Goal: Task Accomplishment & Management: Complete application form

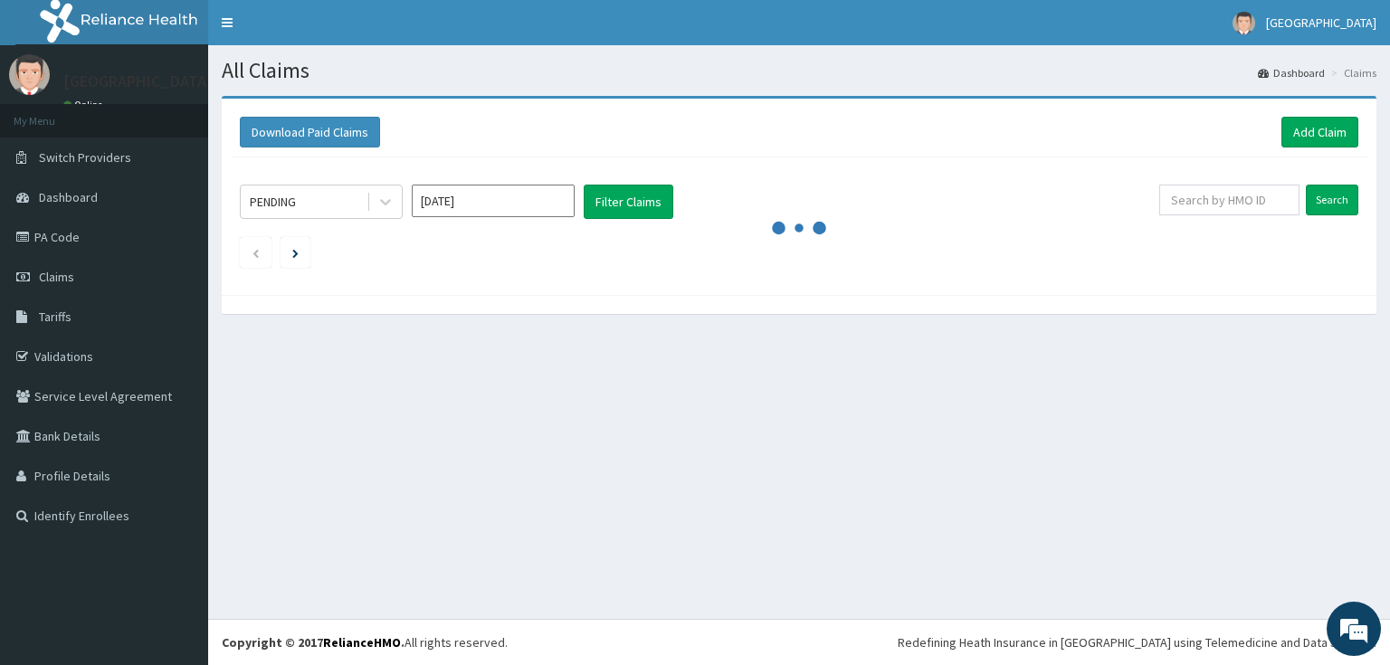
click at [1305, 130] on link "Add Claim" at bounding box center [1320, 132] width 77 height 31
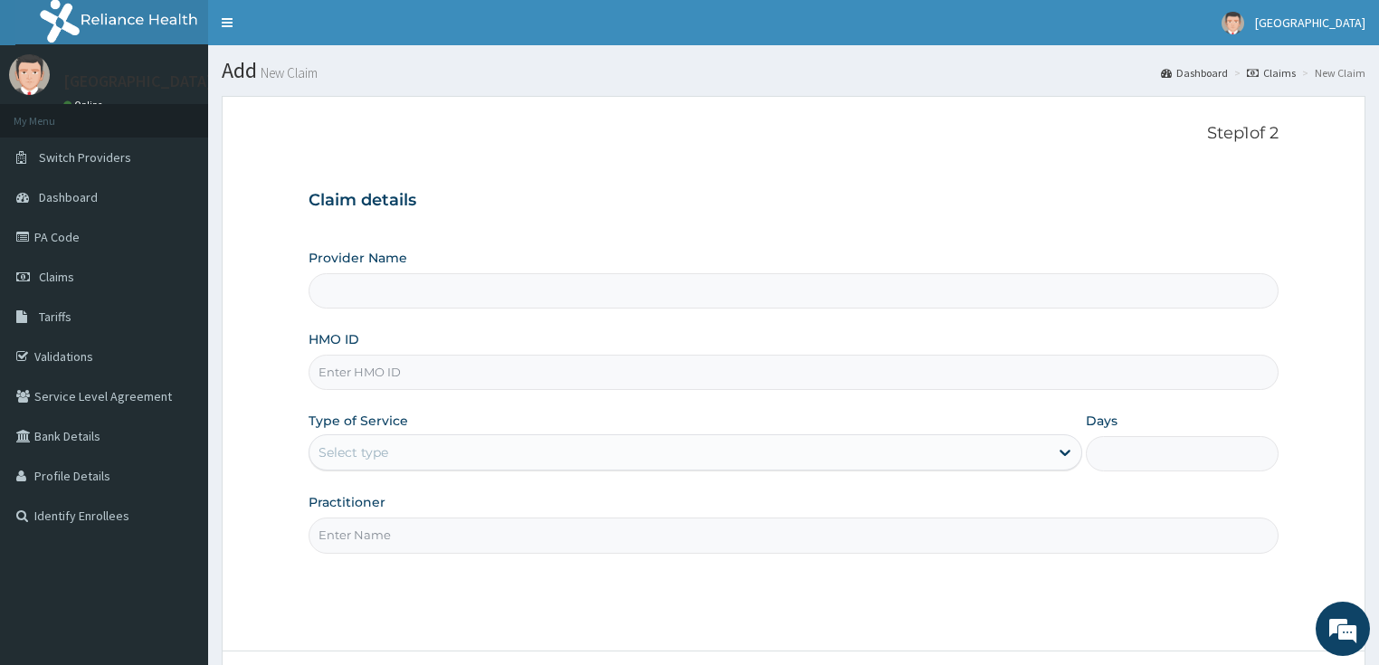
click at [420, 371] on input "HMO ID" at bounding box center [794, 372] width 971 height 35
type input "[GEOGRAPHIC_DATA]"
type input "ERM/10034/E"
click at [472, 453] on div "Select type" at bounding box center [680, 452] width 740 height 29
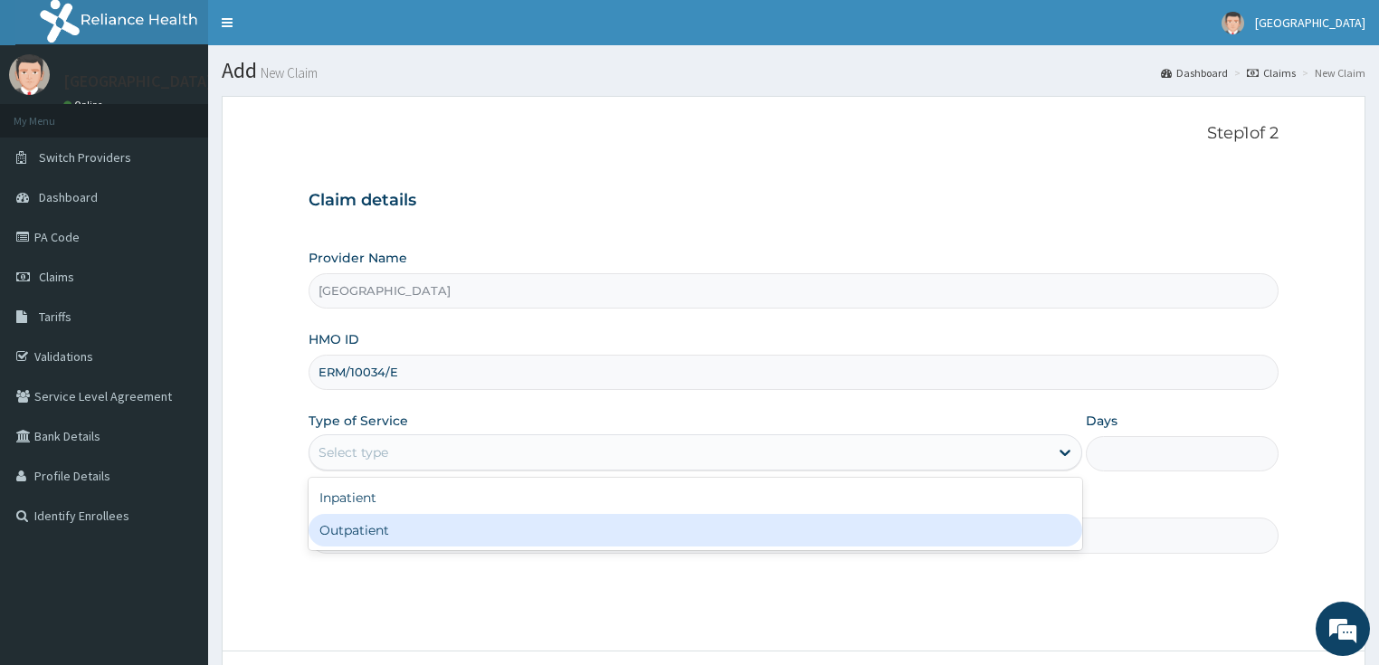
click at [350, 532] on div "Outpatient" at bounding box center [696, 530] width 774 height 33
type input "1"
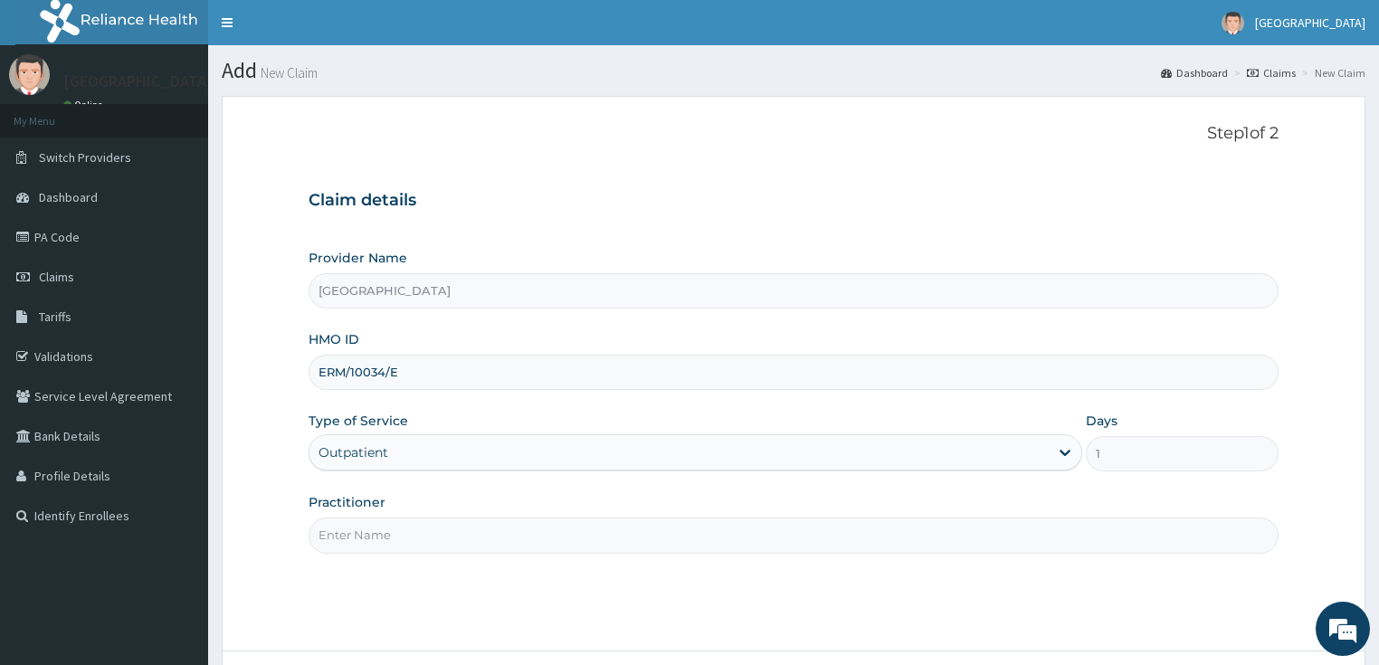
click at [466, 539] on input "Practitioner" at bounding box center [794, 535] width 971 height 35
type input "GP"
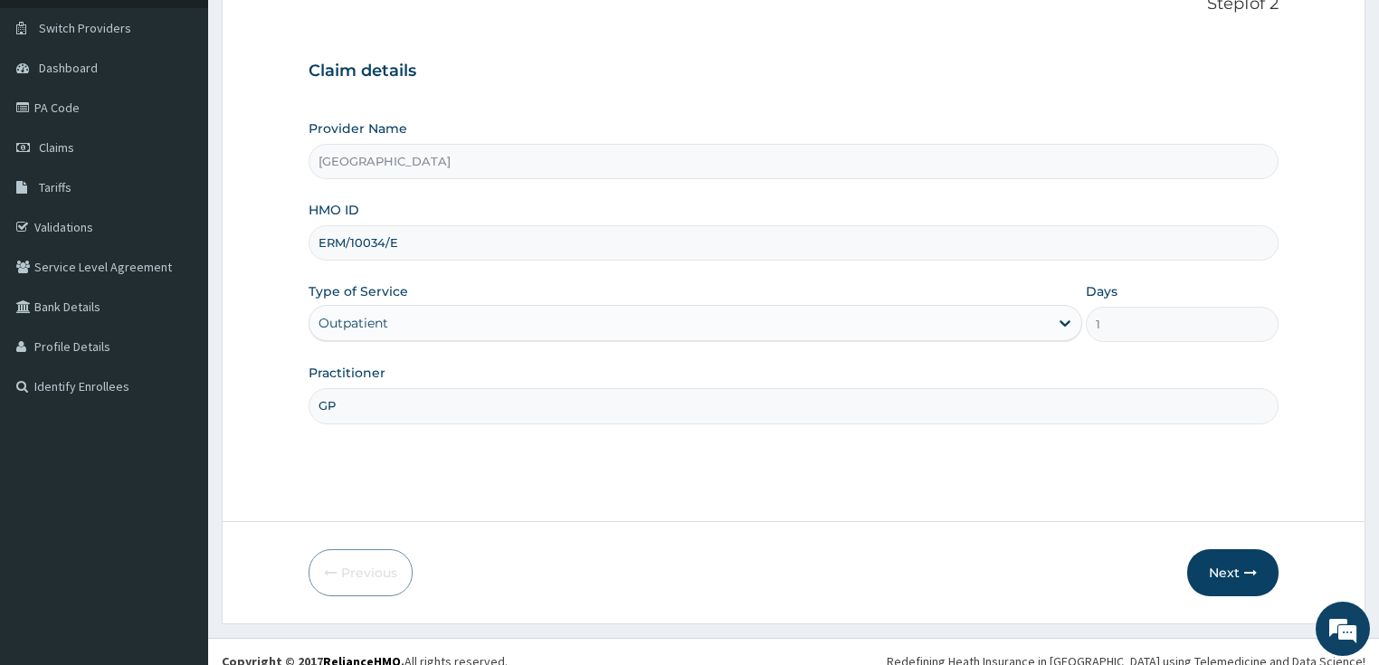
scroll to position [147, 0]
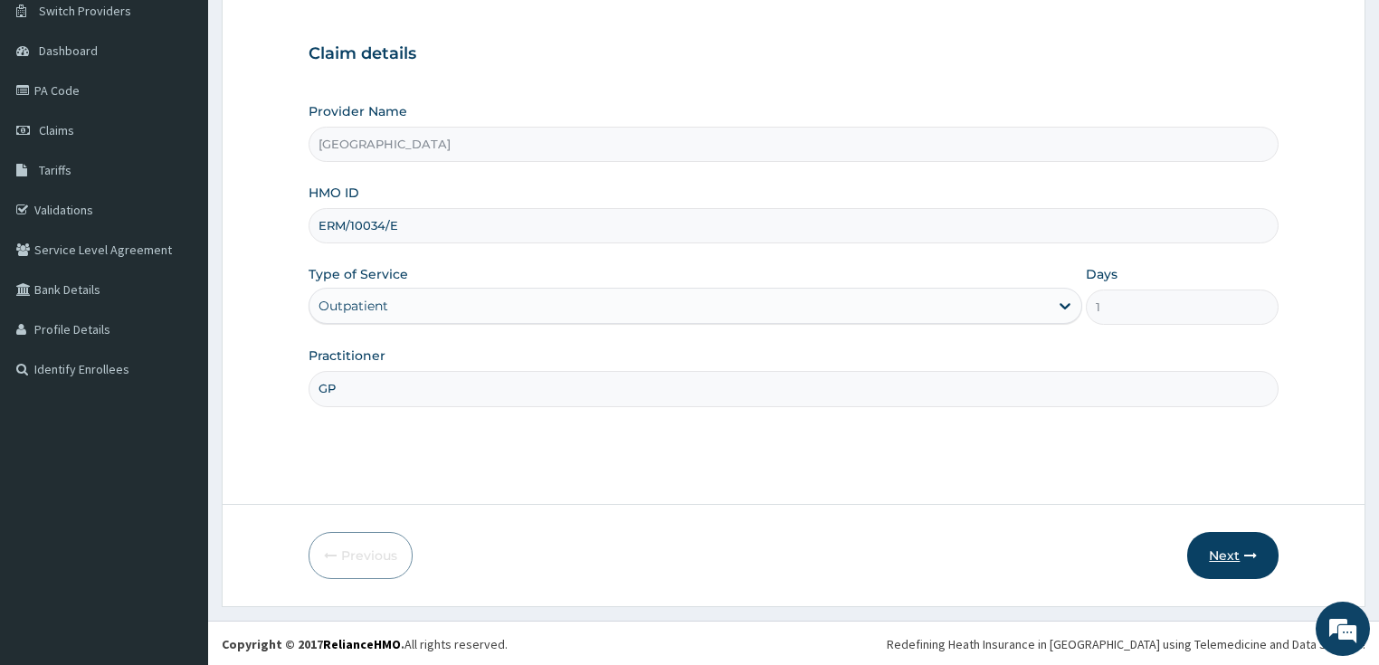
click at [1226, 549] on button "Next" at bounding box center [1233, 555] width 91 height 47
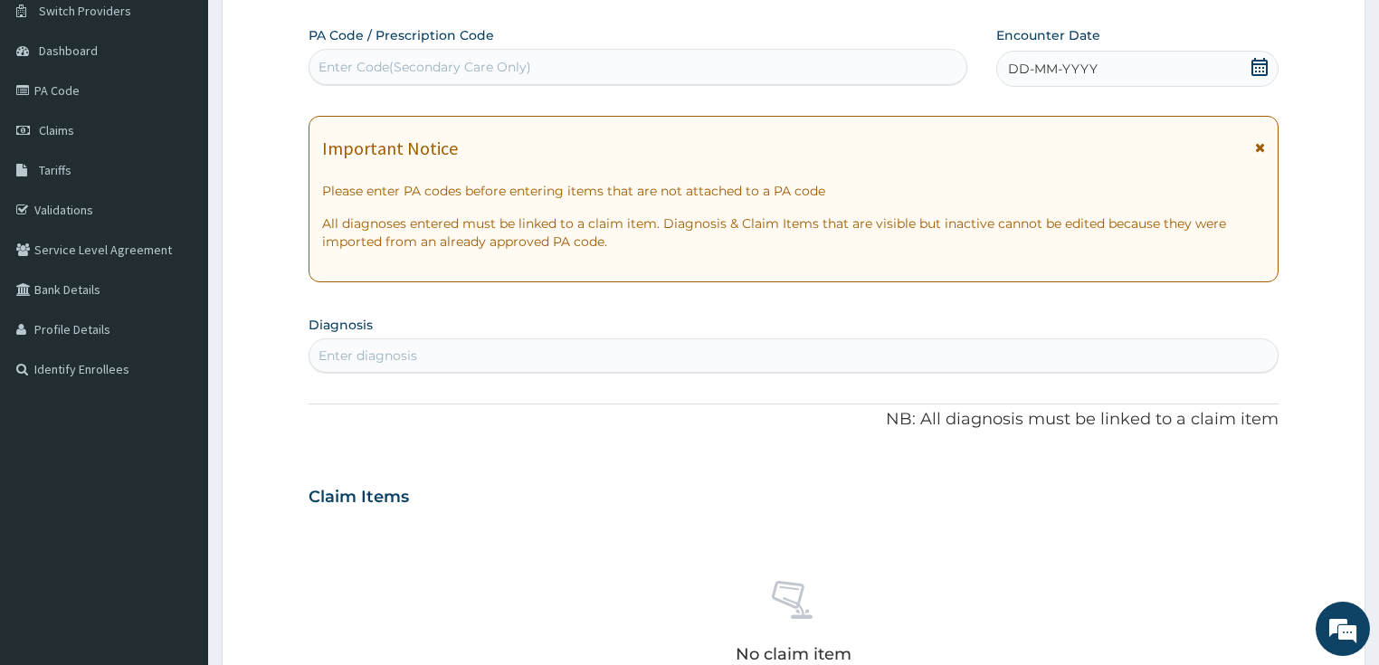
click at [547, 355] on div "Enter diagnosis" at bounding box center [794, 355] width 969 height 29
type input "HELMINTHIA"
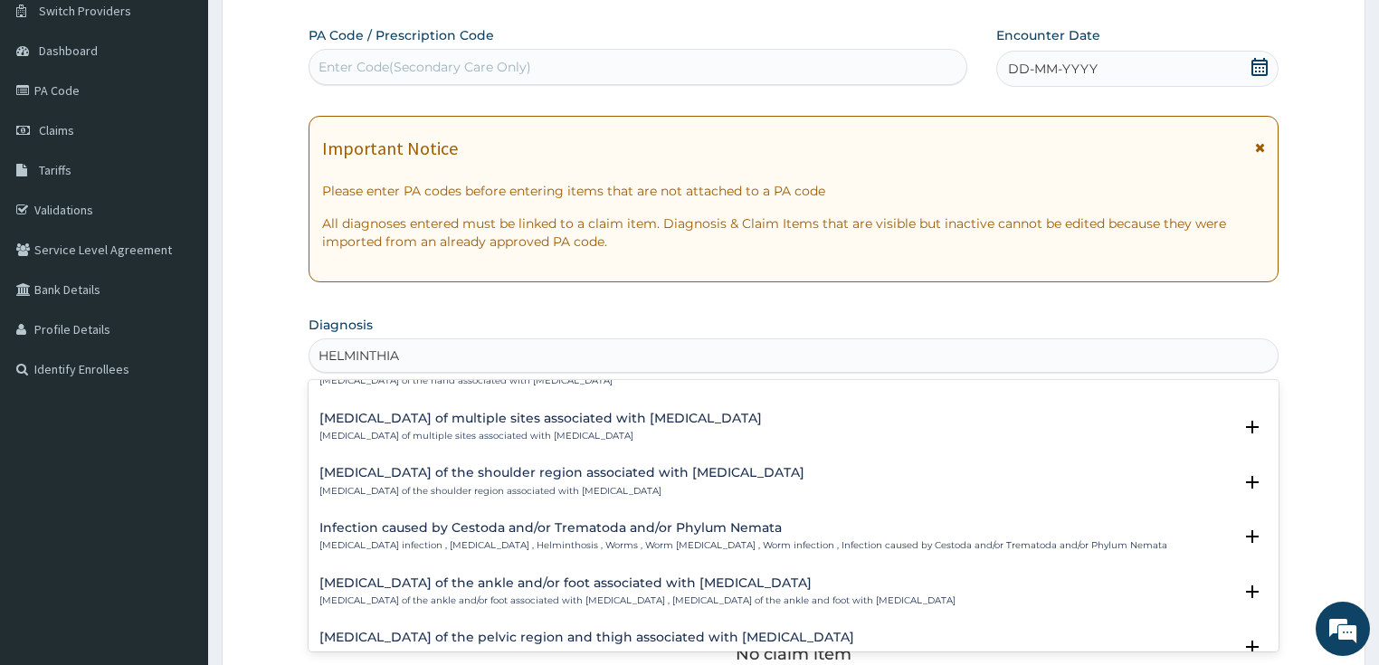
scroll to position [230, 0]
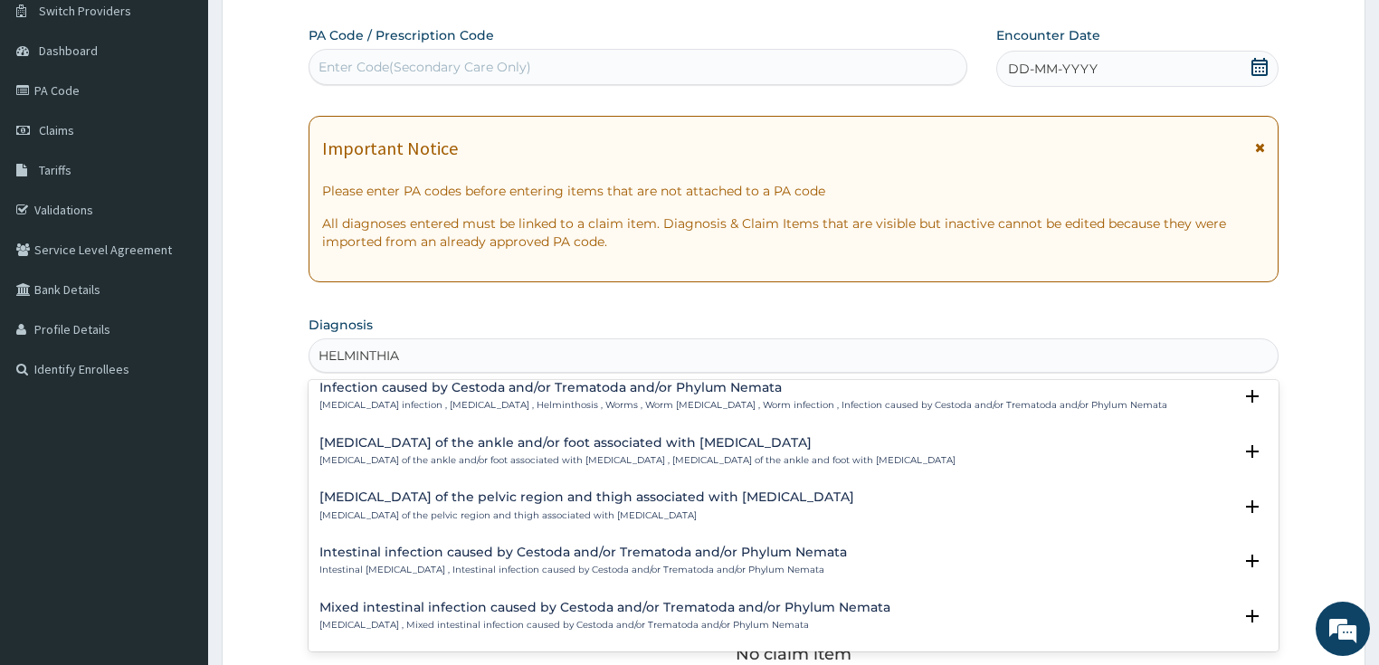
click at [472, 555] on h4 "Intestinal infection caused by Cestoda and/or Trematoda and/or Phylum Nemata" at bounding box center [584, 553] width 528 height 14
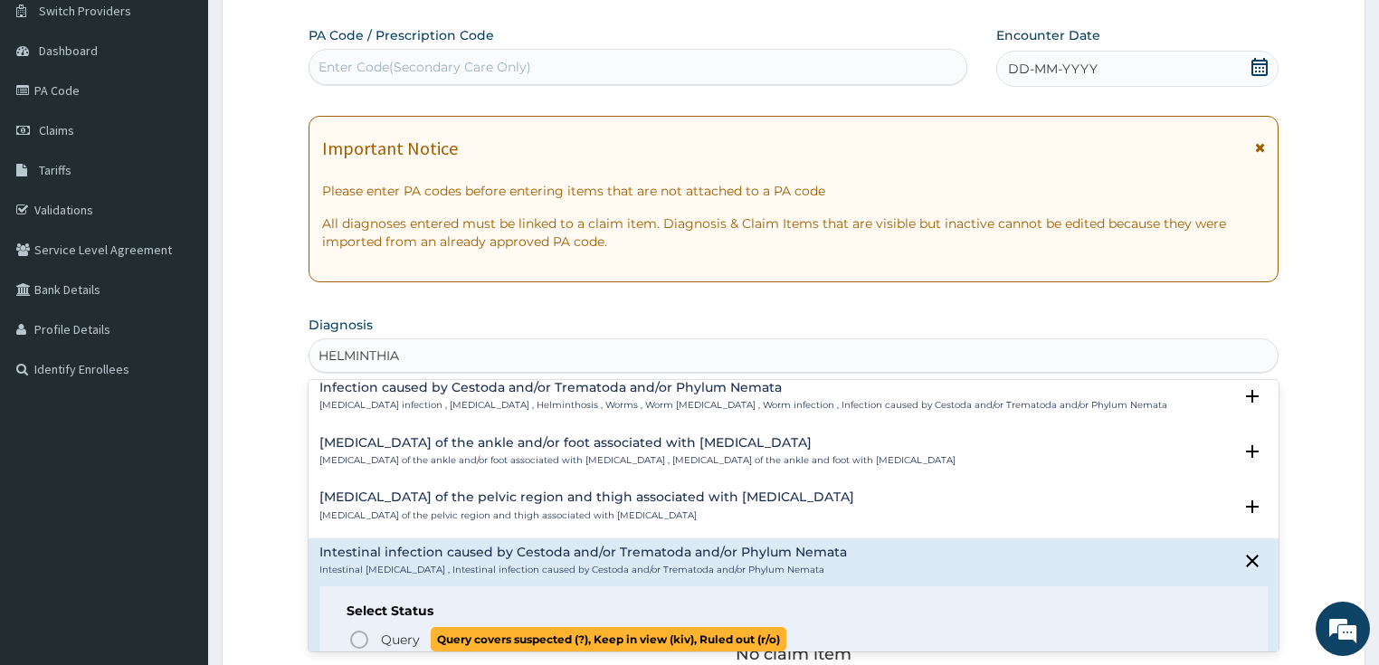
click at [392, 640] on span "Query" at bounding box center [400, 640] width 39 height 18
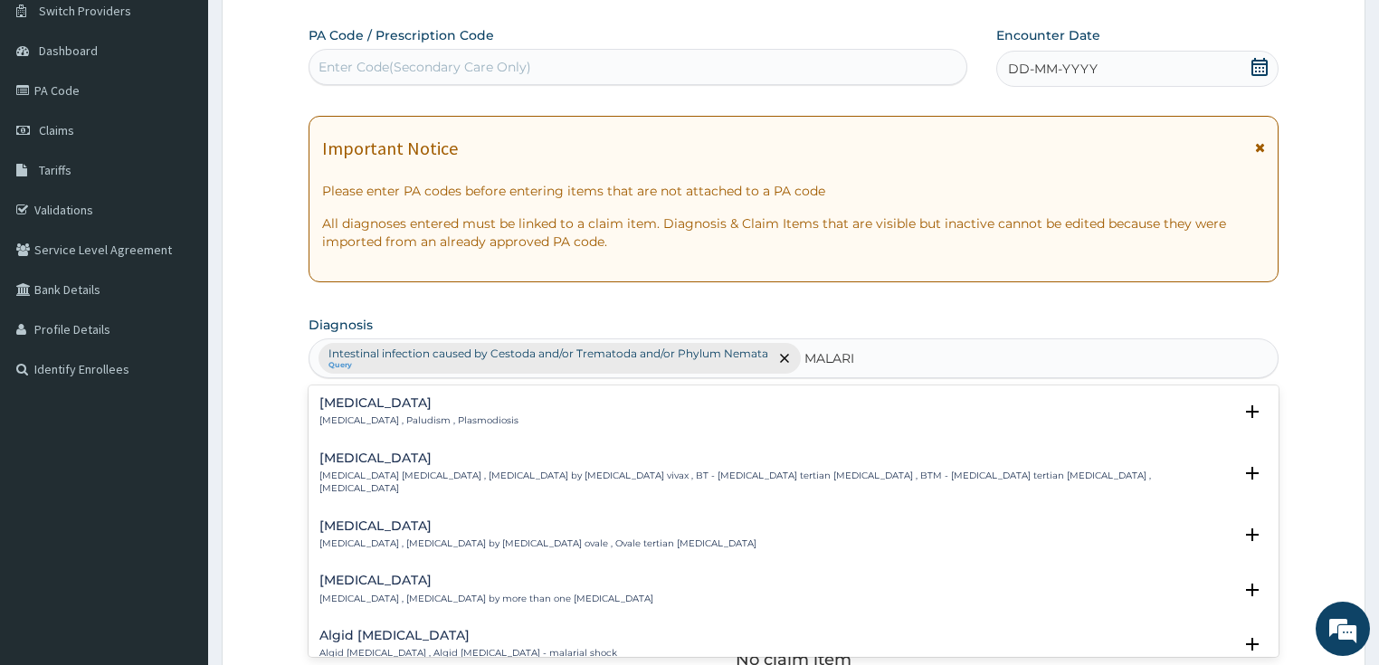
type input "[MEDICAL_DATA]"
click at [384, 418] on p "[MEDICAL_DATA] , Paludism , Plasmodiosis" at bounding box center [419, 421] width 199 height 13
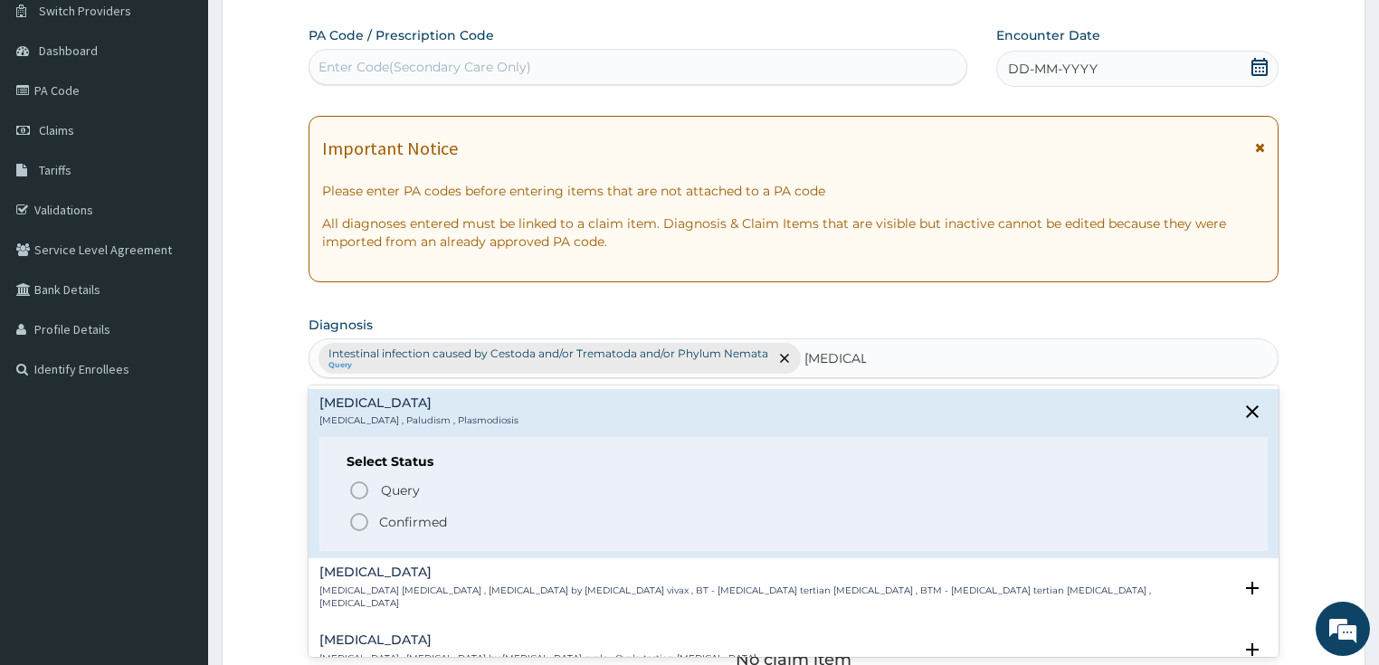
click at [389, 520] on p "Confirmed" at bounding box center [413, 522] width 68 height 18
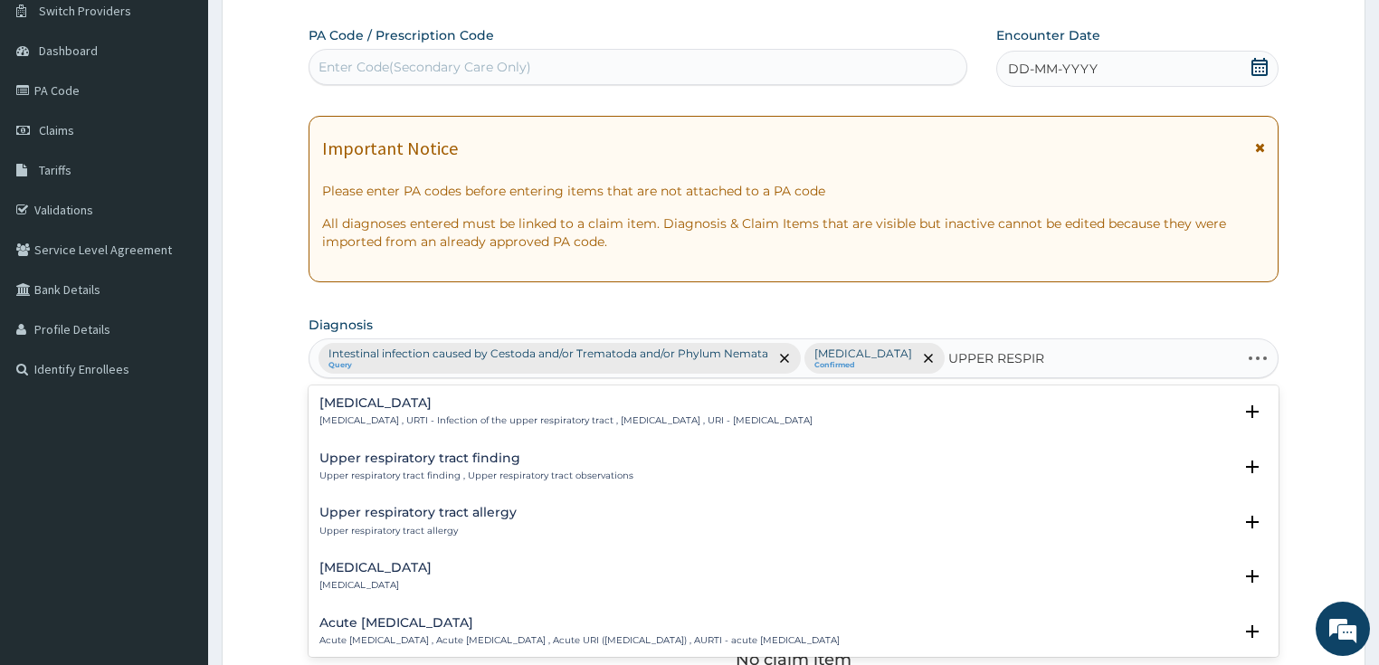
type input "UPPER RESPIRA"
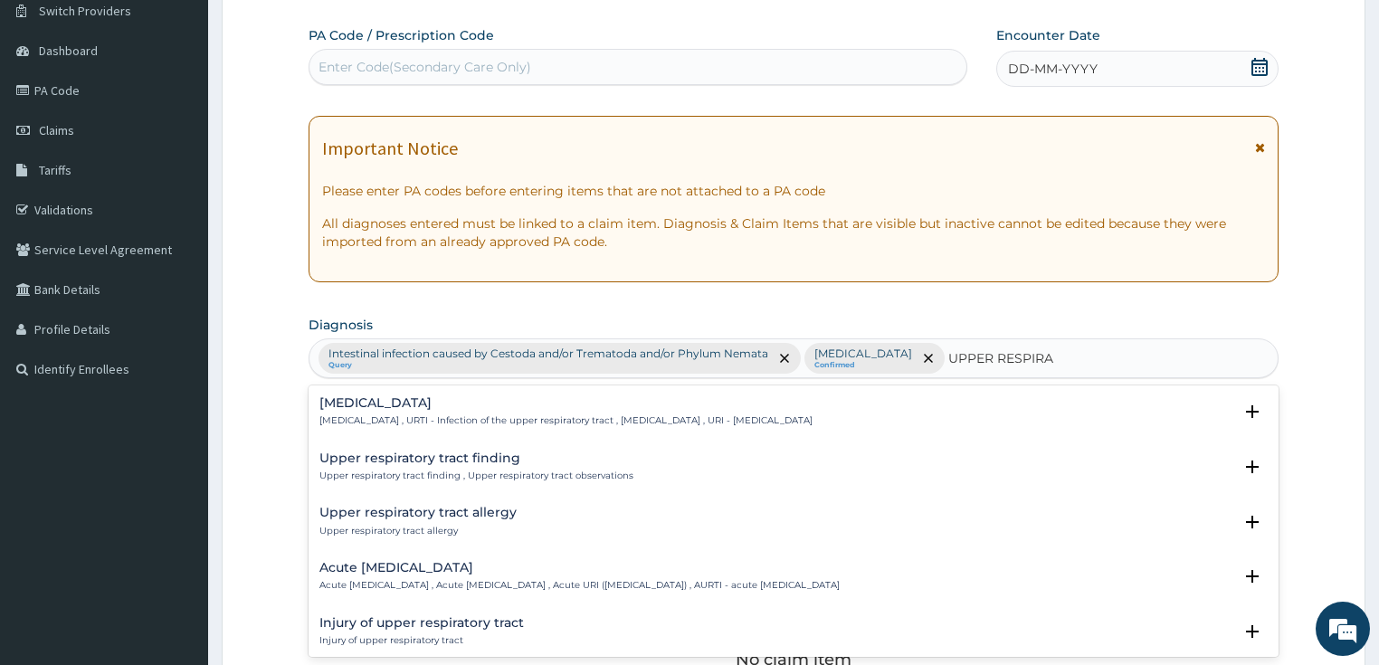
click at [445, 409] on h4 "[MEDICAL_DATA]" at bounding box center [566, 403] width 493 height 14
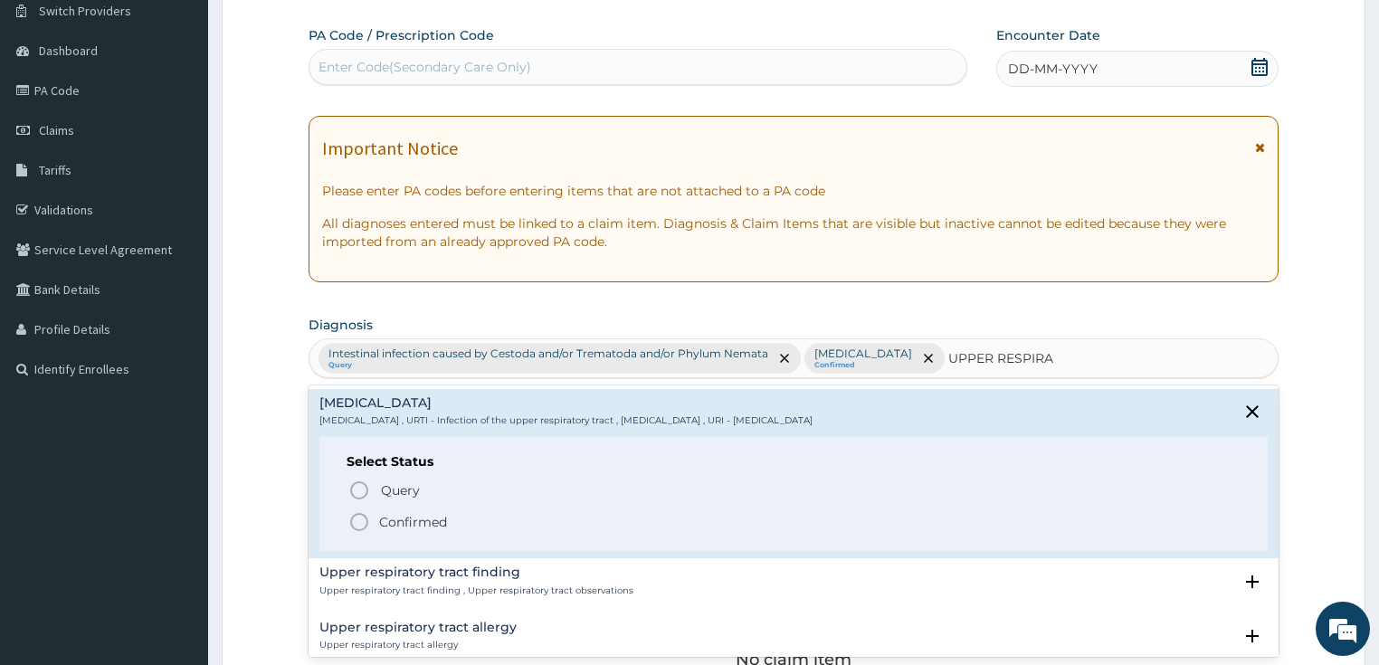
click at [385, 520] on p "Confirmed" at bounding box center [413, 522] width 68 height 18
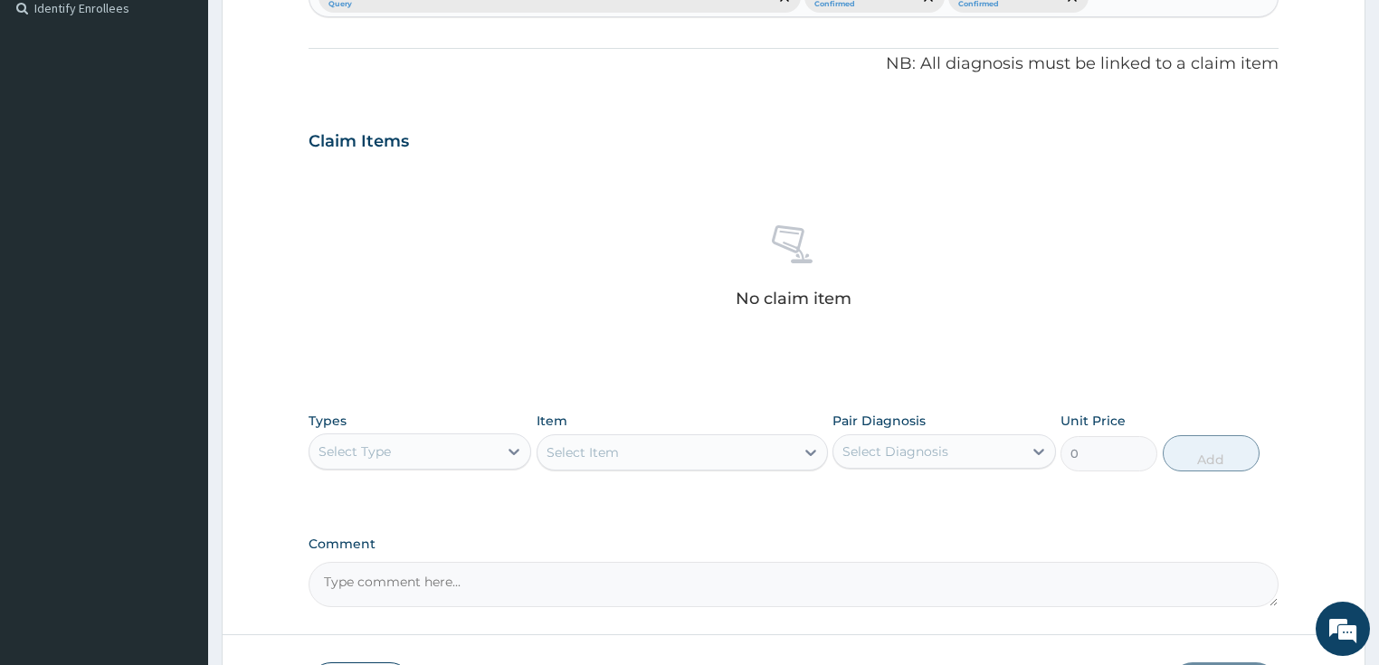
scroll to position [568, 0]
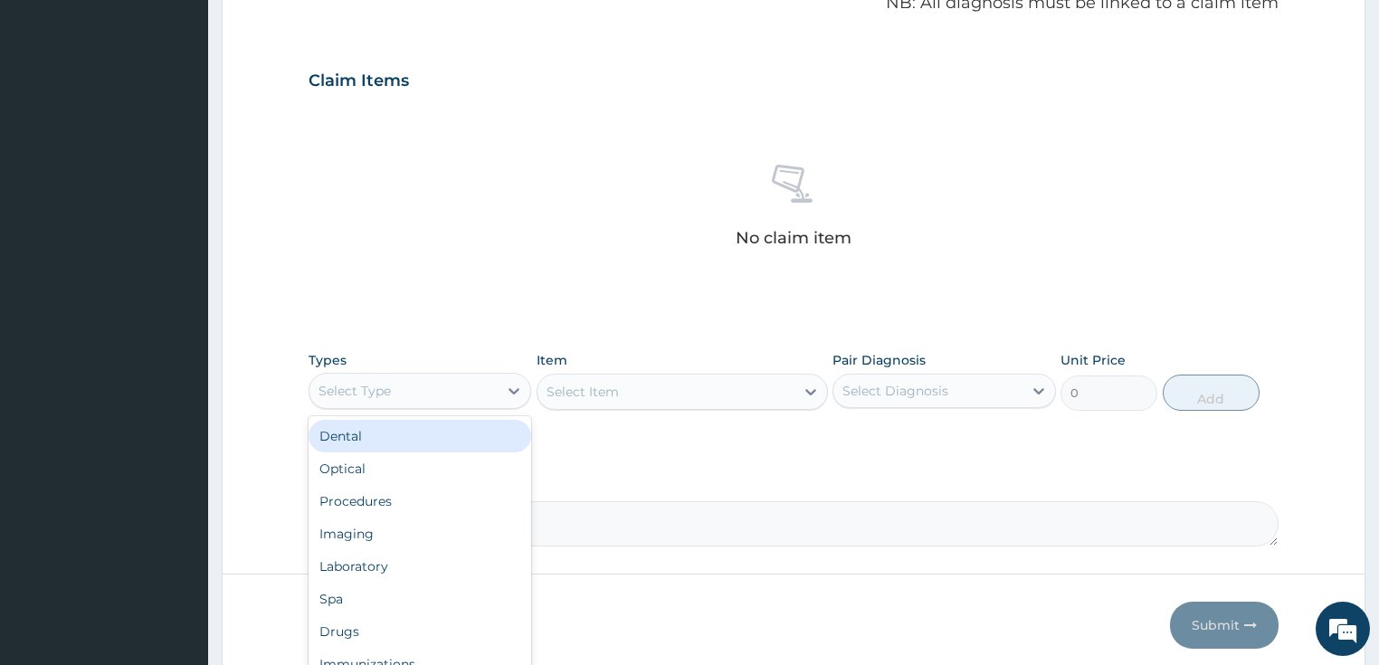
click at [479, 391] on div "Select Type" at bounding box center [404, 391] width 189 height 29
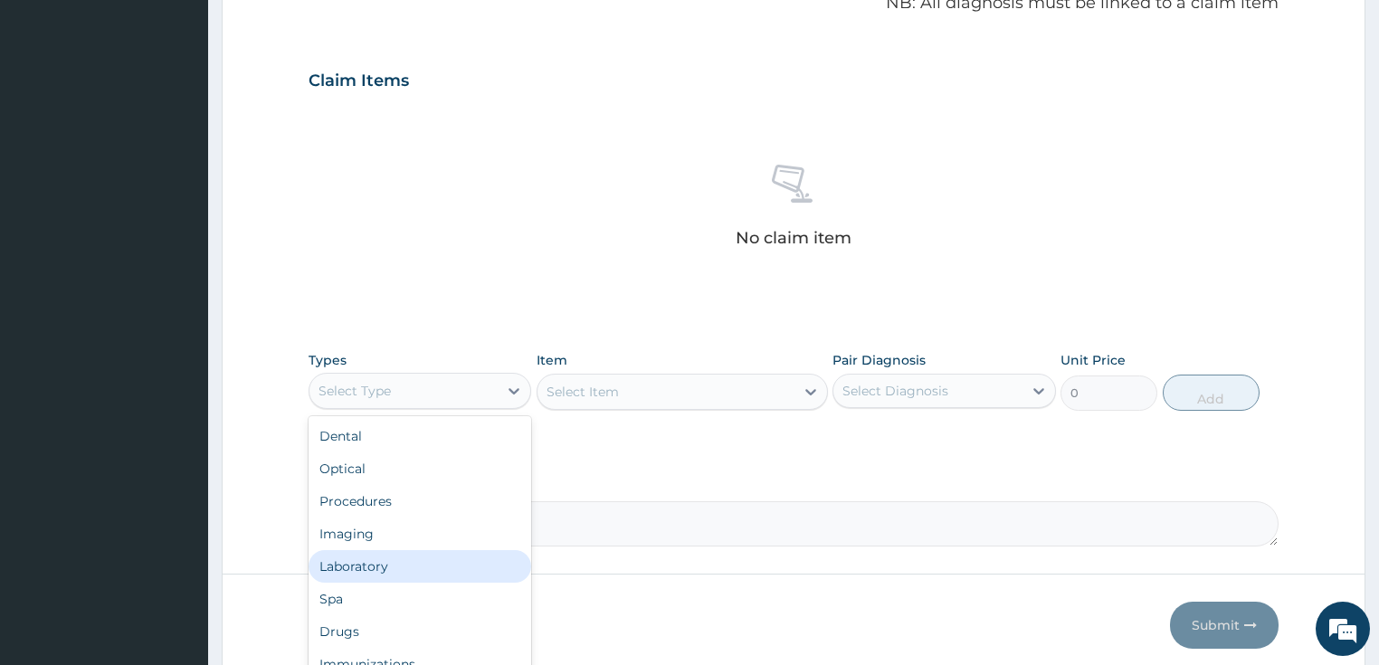
scroll to position [62, 0]
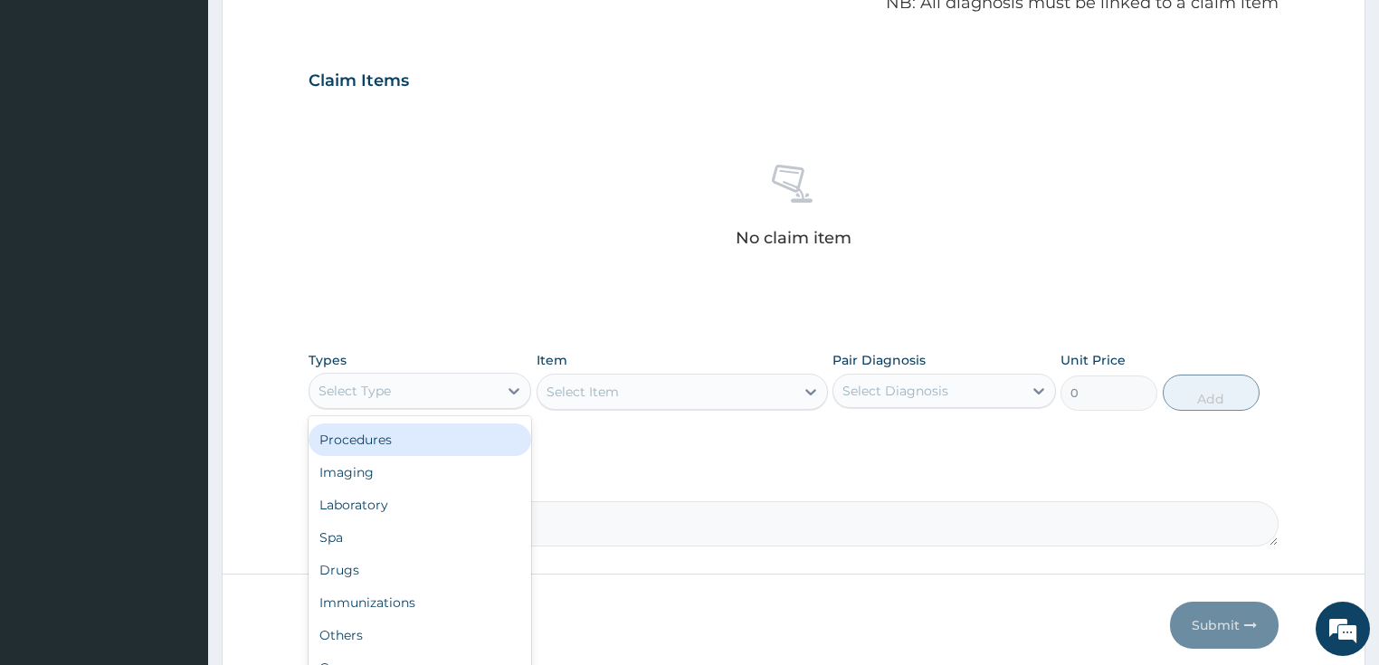
click at [371, 440] on div "Procedures" at bounding box center [421, 440] width 224 height 33
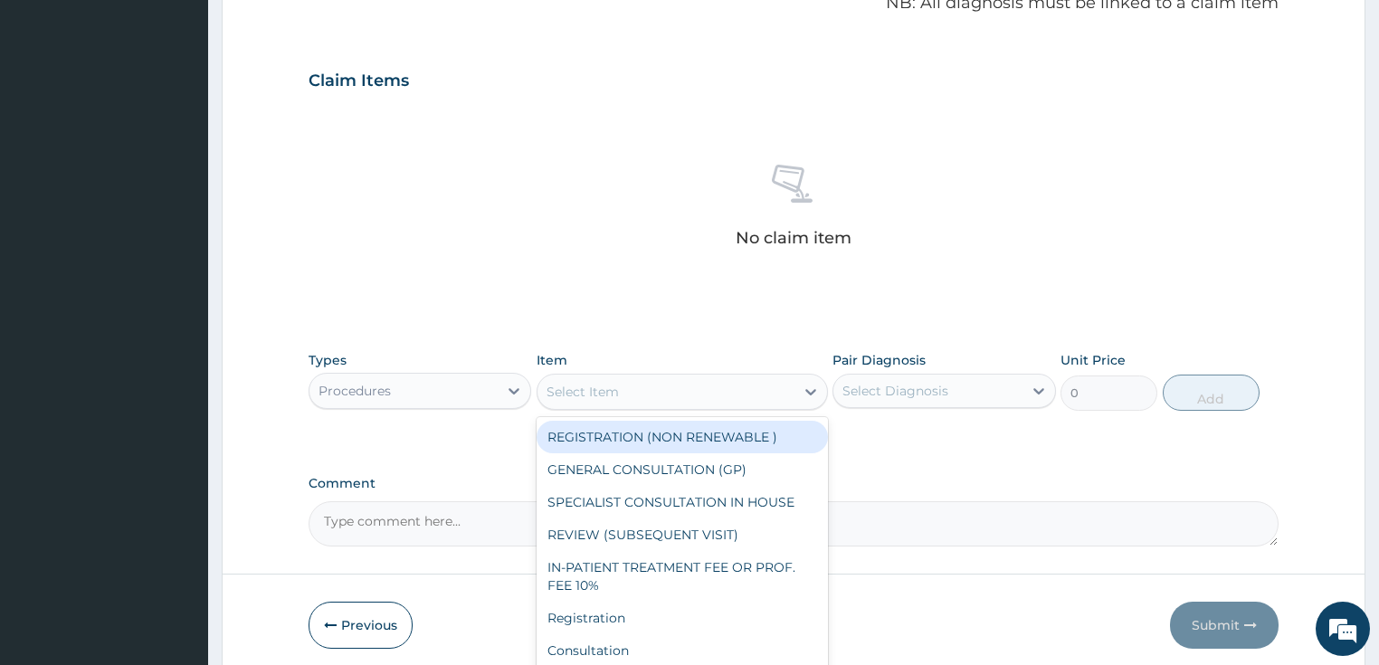
click at [648, 391] on div "Select Item" at bounding box center [666, 391] width 257 height 29
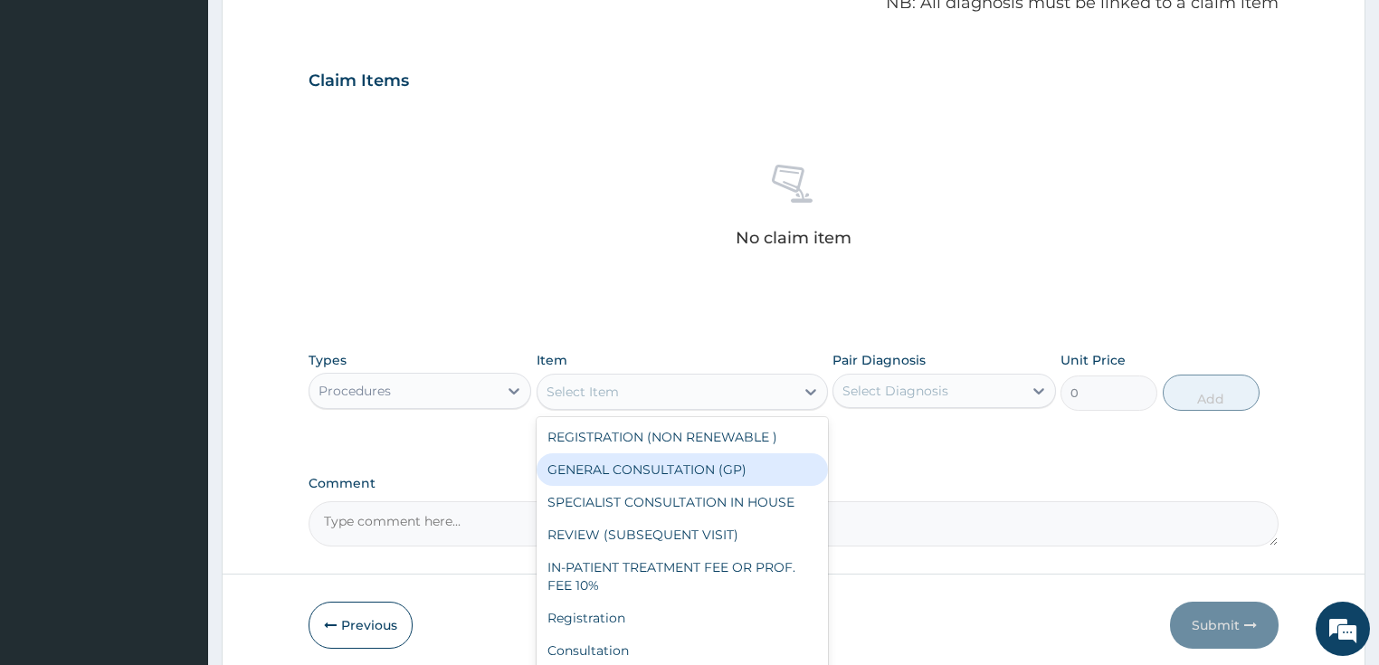
click at [646, 469] on div "GENERAL CONSULTATION (GP)" at bounding box center [682, 469] width 291 height 33
type input "1500"
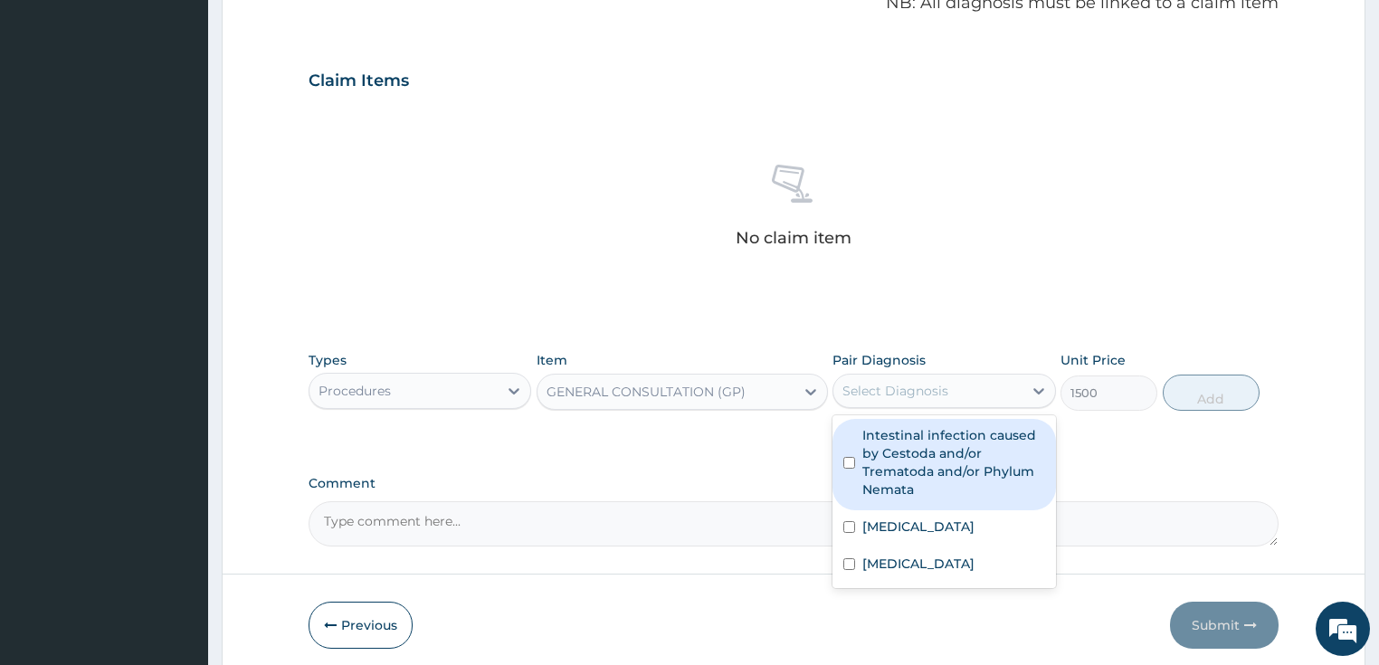
click at [919, 398] on div "Select Diagnosis" at bounding box center [928, 391] width 189 height 29
click at [899, 428] on label "Intestinal infection caused by Cestoda and/or Trematoda and/or Phylum Nemata" at bounding box center [954, 462] width 183 height 72
checkbox input "true"
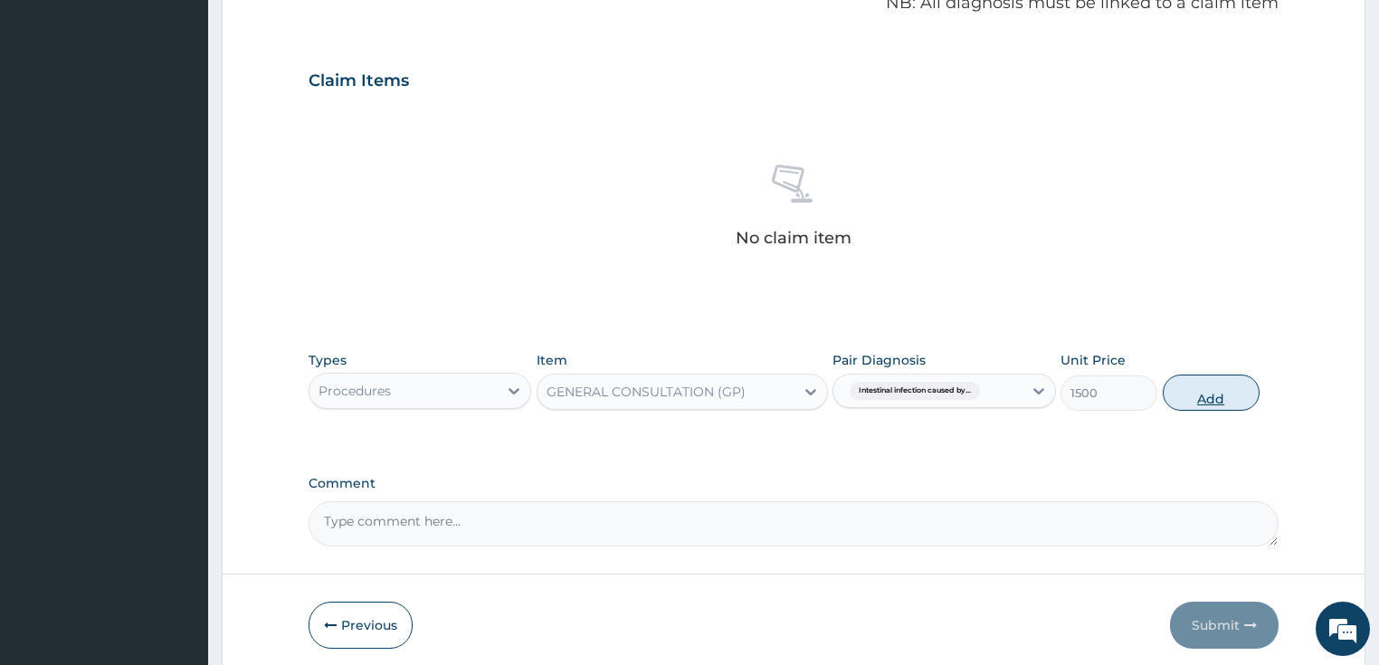
click at [1202, 401] on button "Add" at bounding box center [1211, 393] width 97 height 36
type input "0"
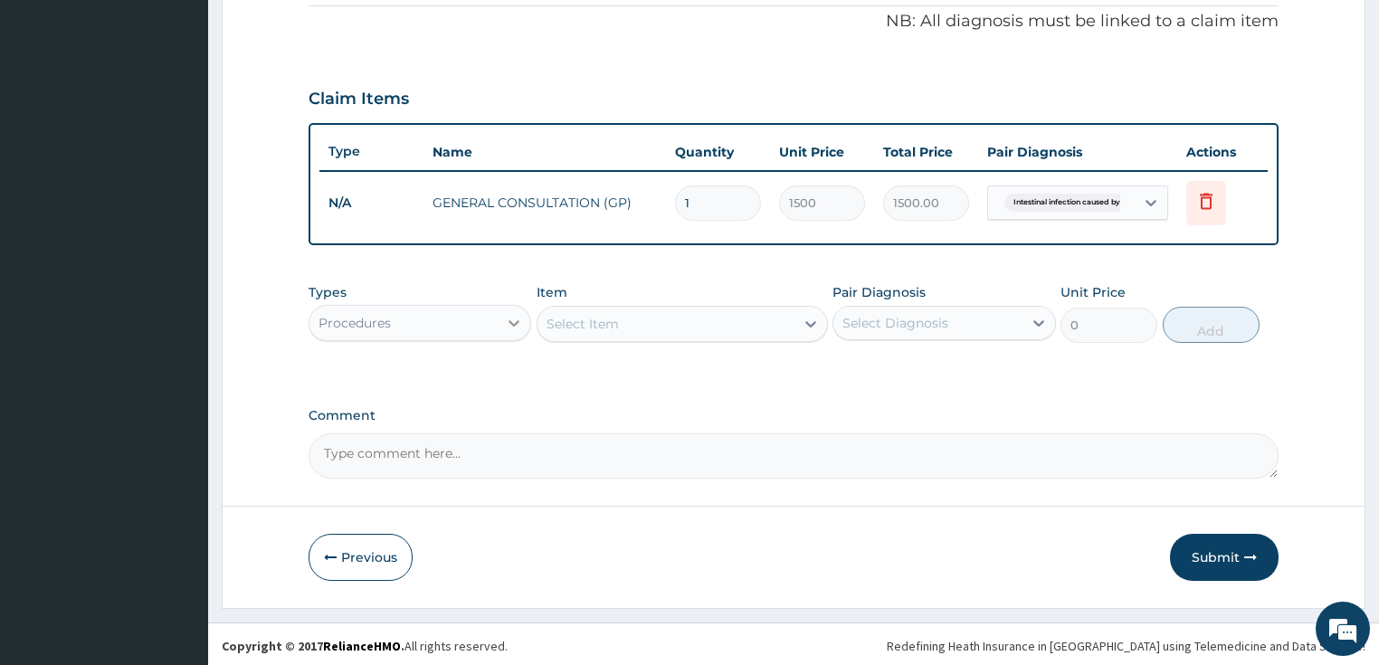
click at [502, 321] on div at bounding box center [514, 323] width 33 height 33
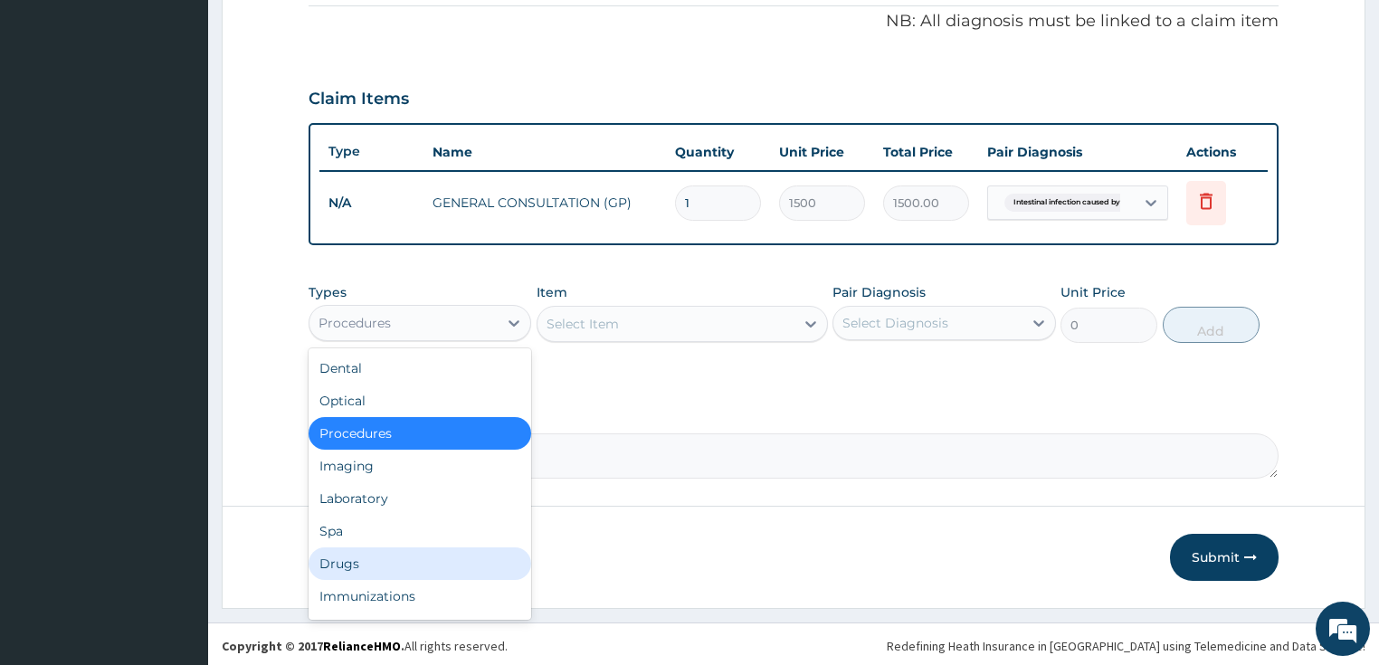
click at [338, 548] on div "Drugs" at bounding box center [421, 564] width 224 height 33
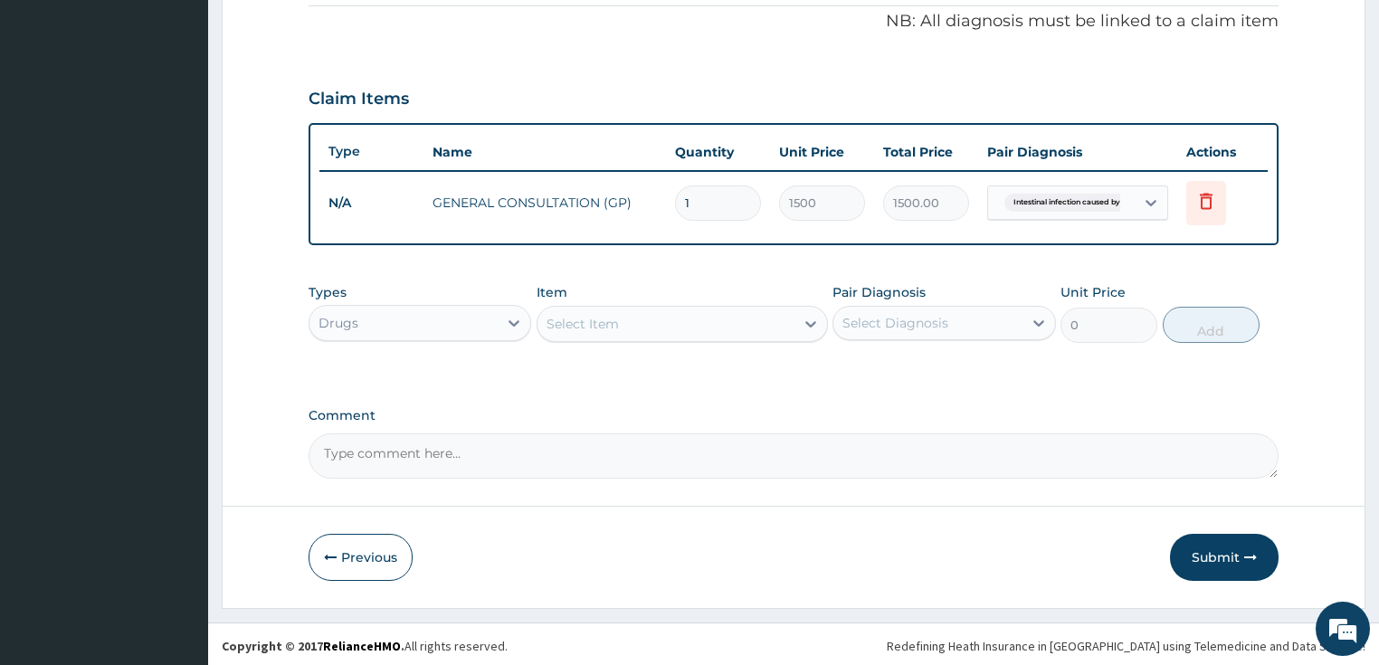
click at [691, 320] on div "Select Item" at bounding box center [666, 324] width 257 height 29
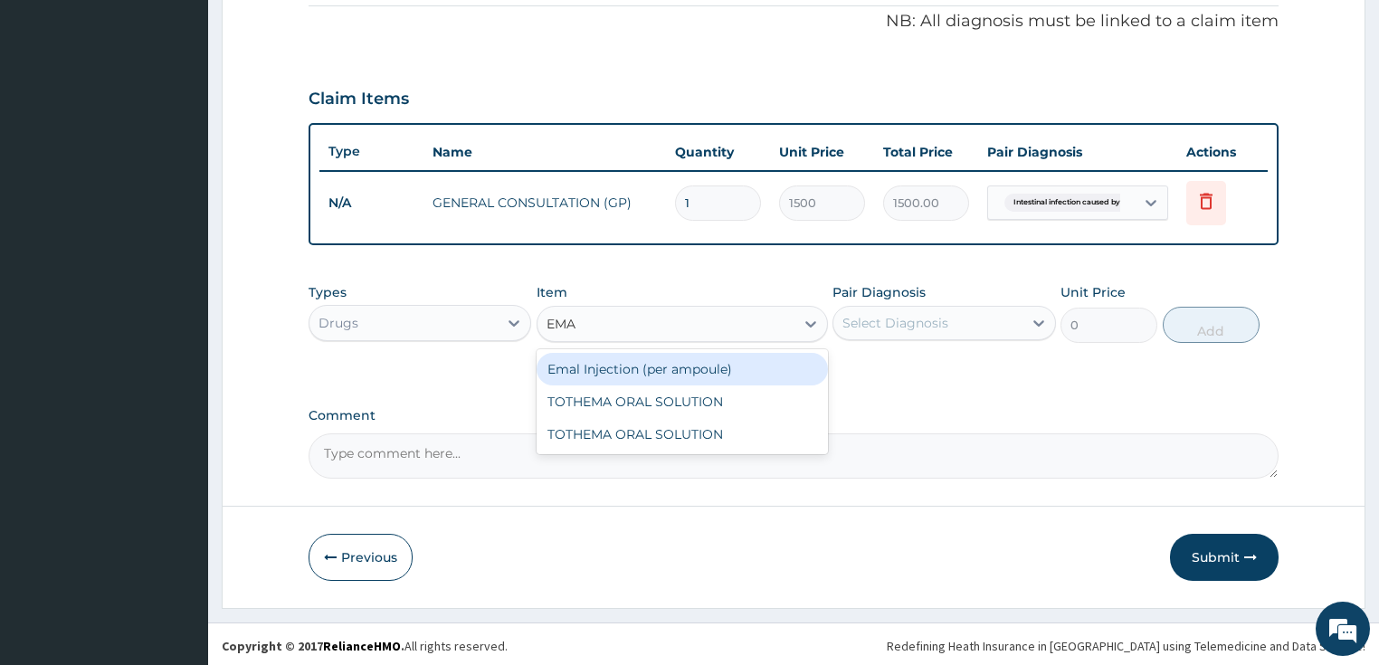
type input "EMAL"
click at [702, 363] on div "Emal Injection (per ampoule)" at bounding box center [682, 369] width 291 height 33
type input "500"
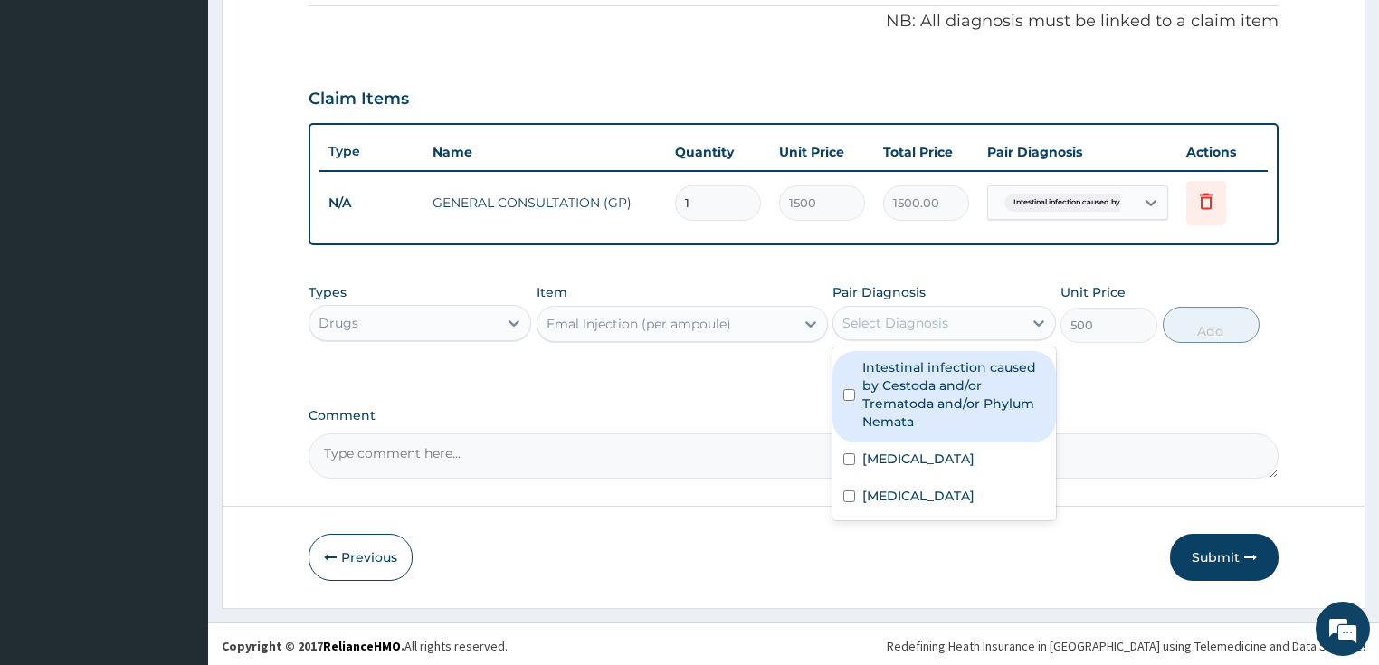
click at [940, 325] on div "Select Diagnosis" at bounding box center [896, 323] width 106 height 18
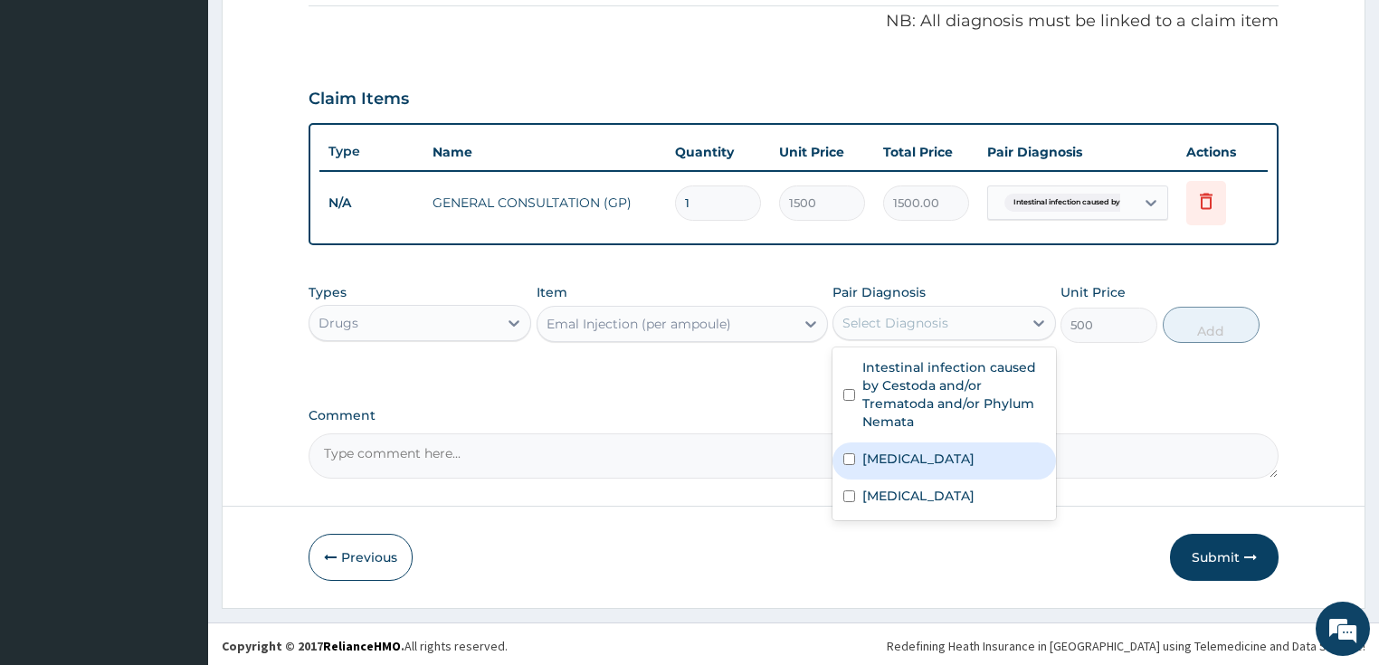
click at [878, 453] on label "[MEDICAL_DATA]" at bounding box center [919, 459] width 112 height 18
checkbox input "true"
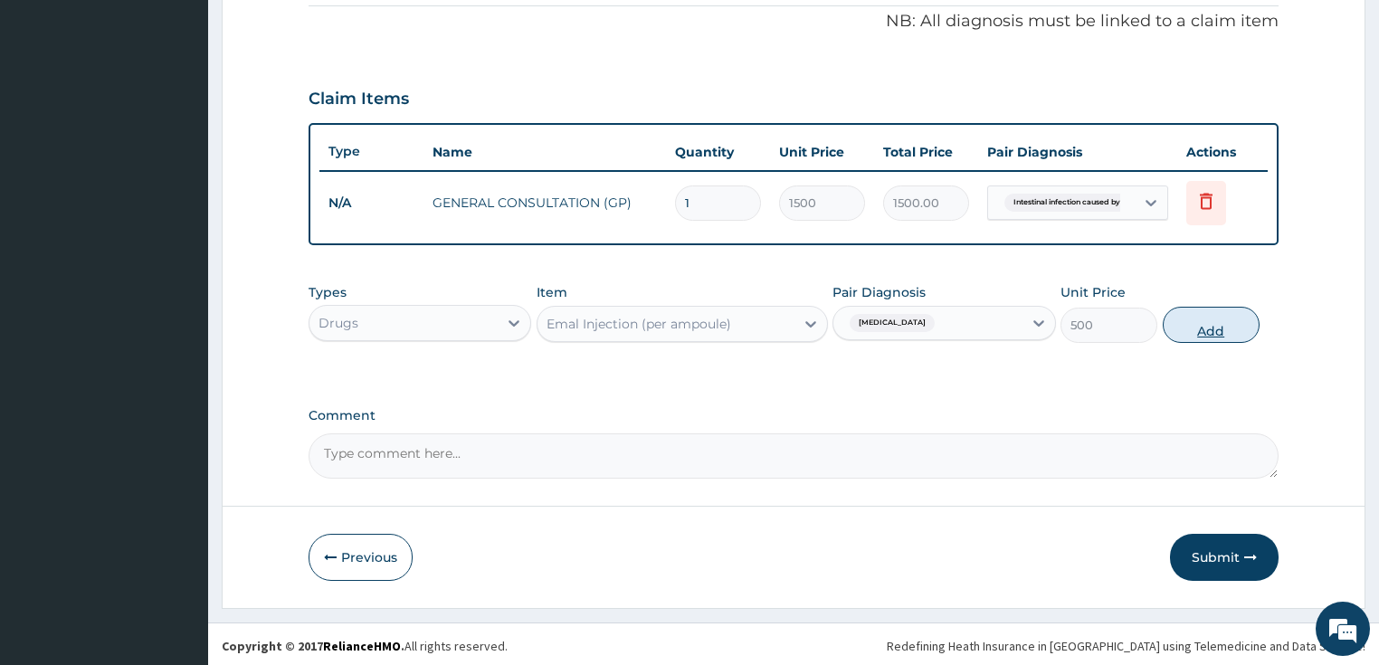
click at [1209, 320] on button "Add" at bounding box center [1211, 325] width 97 height 36
type input "0"
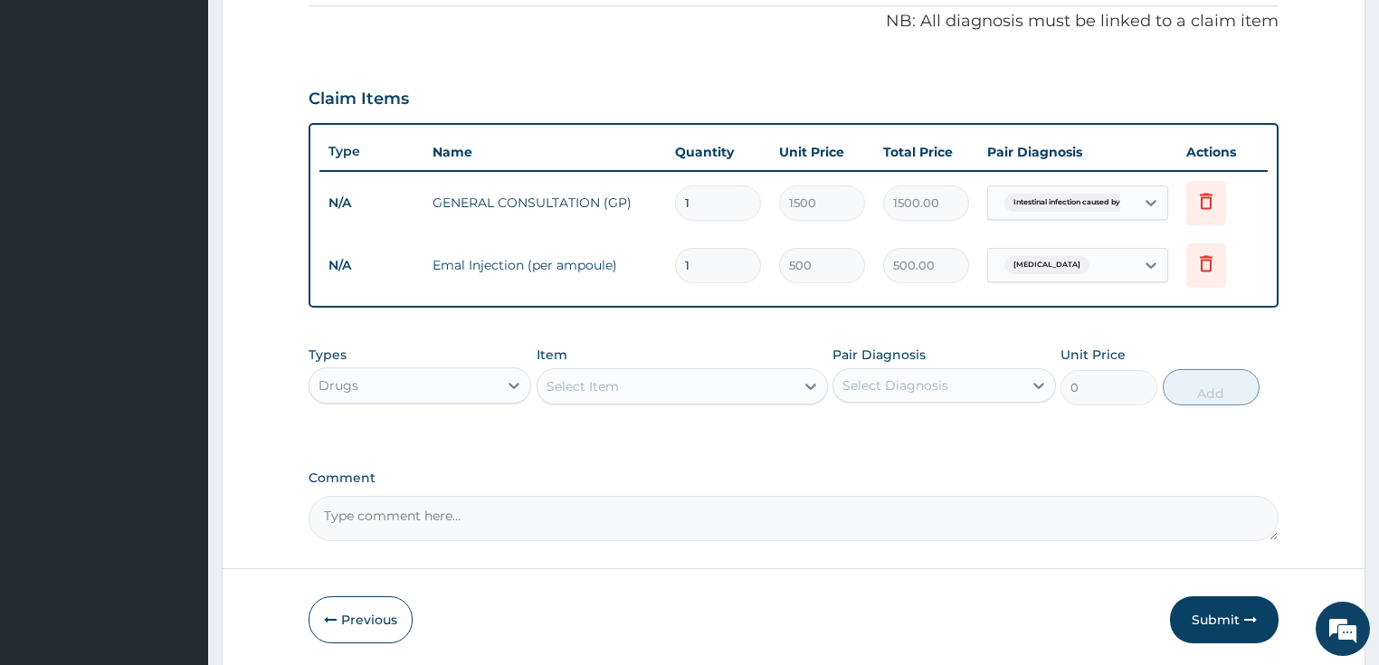
type input "0.00"
type input "2"
type input "1000.00"
type input "2"
click at [644, 387] on div "Select Item" at bounding box center [666, 386] width 257 height 29
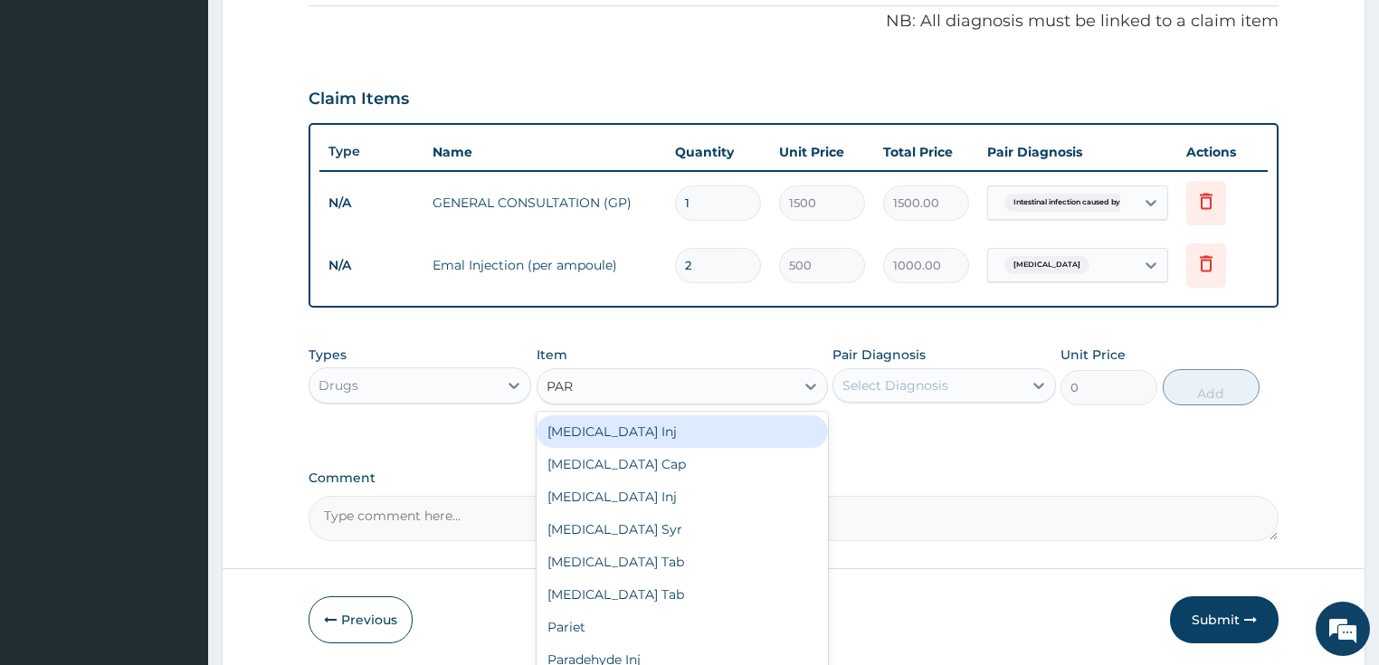
type input "PARA"
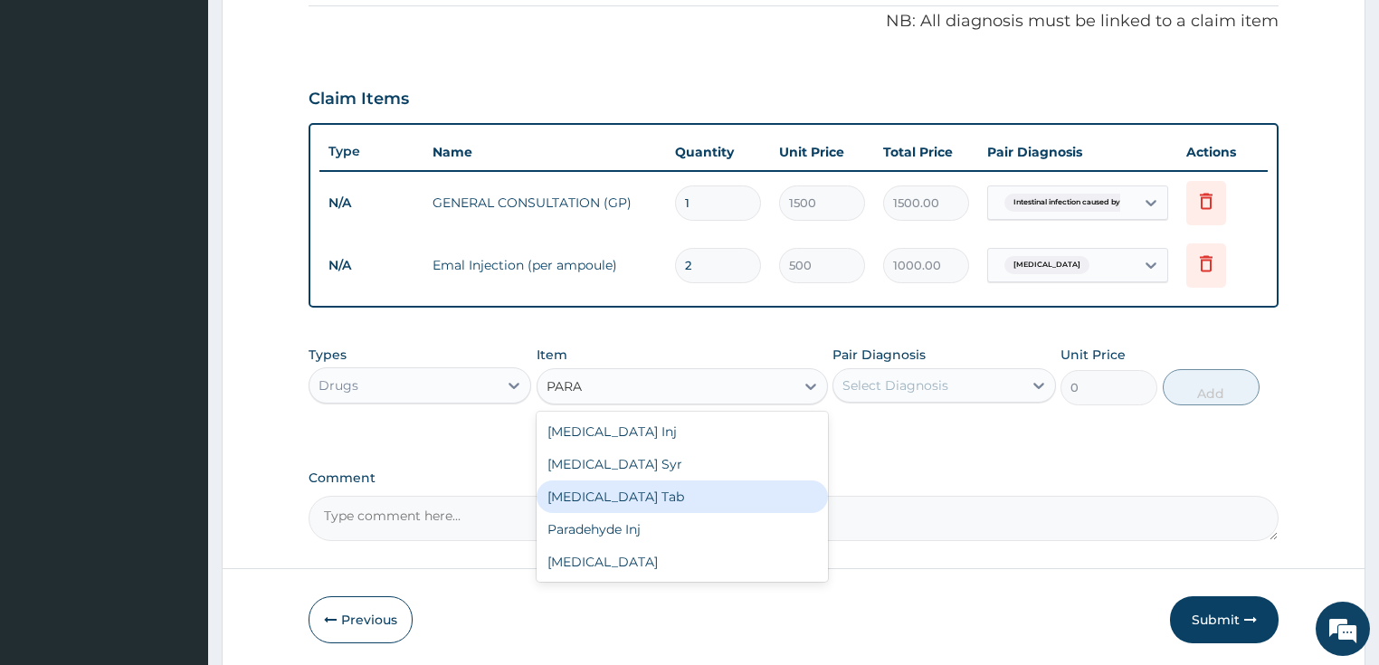
click at [633, 486] on div "[MEDICAL_DATA] Tab" at bounding box center [682, 497] width 291 height 33
type input "7.5"
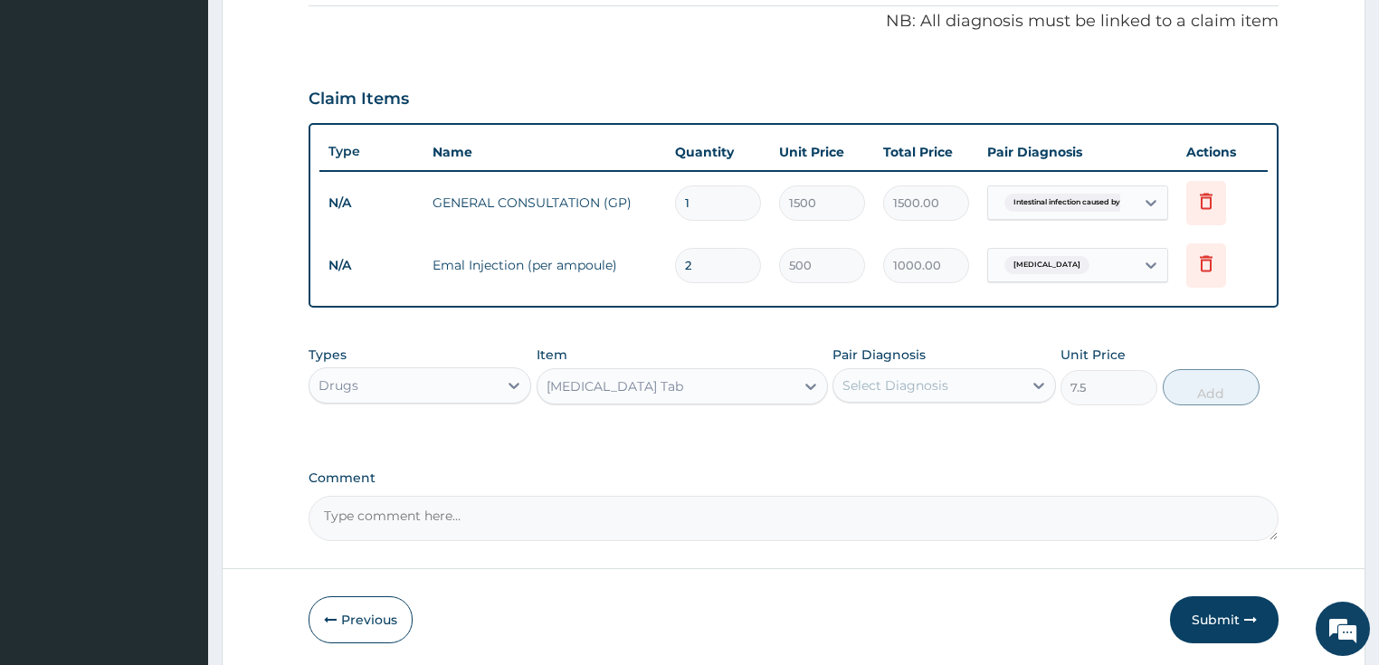
click at [953, 386] on div "Select Diagnosis" at bounding box center [928, 385] width 189 height 29
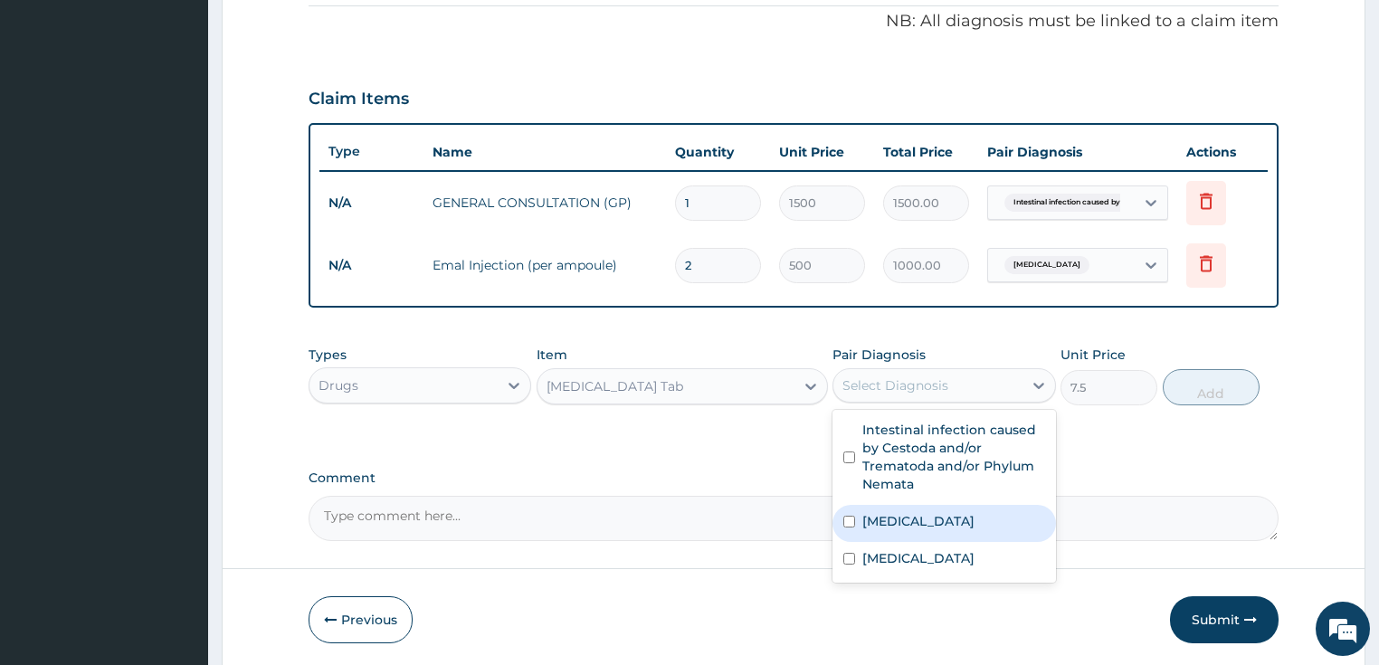
click at [864, 525] on label "[MEDICAL_DATA]" at bounding box center [919, 521] width 112 height 18
checkbox input "true"
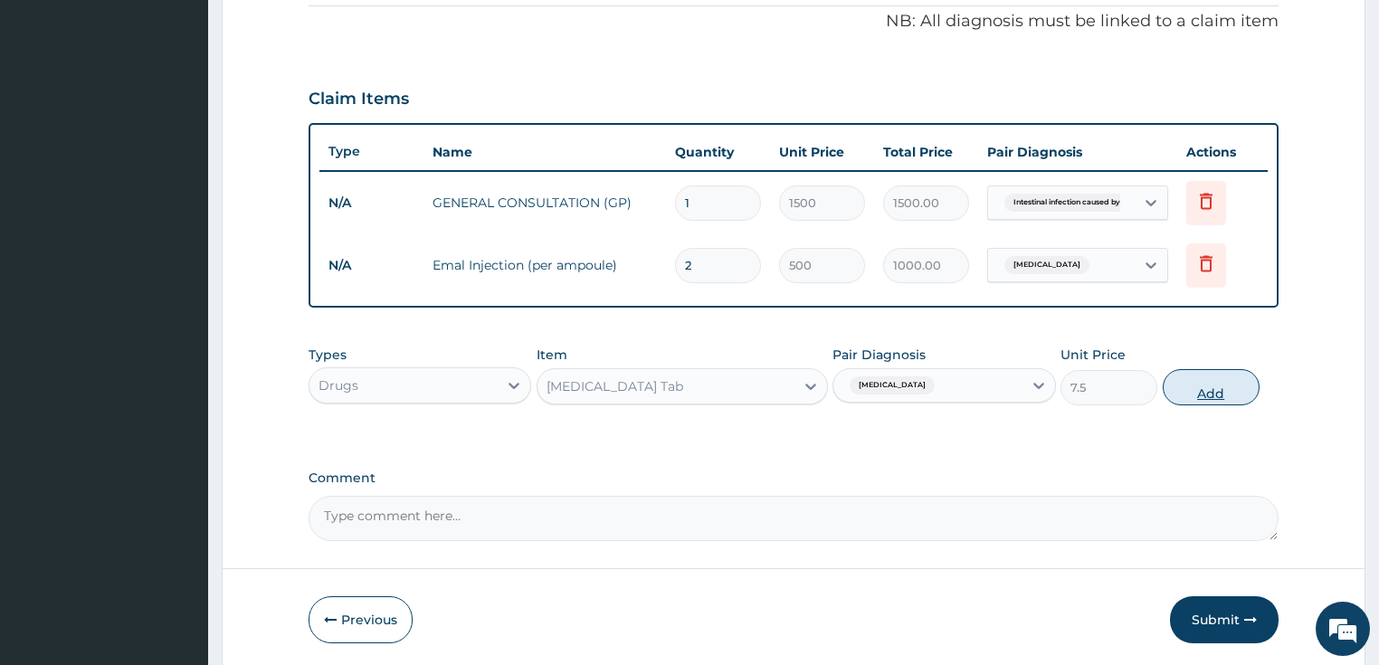
click at [1210, 385] on button "Add" at bounding box center [1211, 387] width 97 height 36
type input "0"
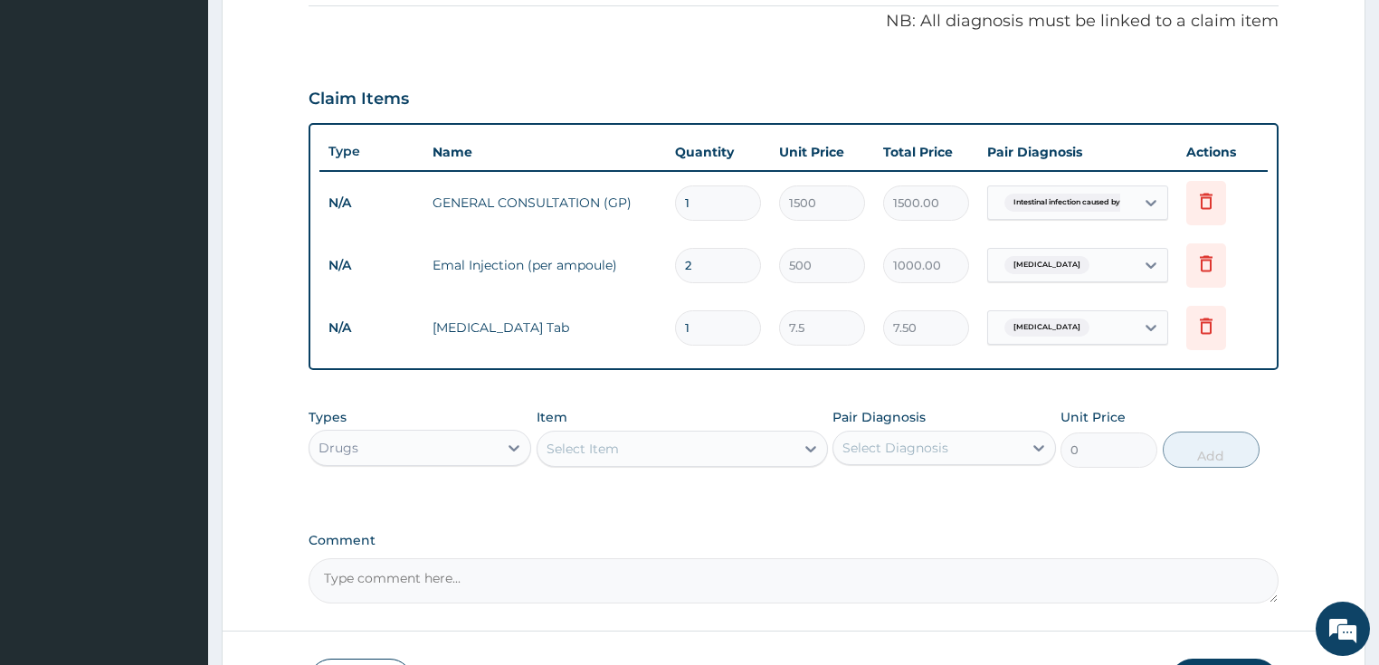
type input "0.00"
type input "9"
type input "67.50"
type input "9"
click at [651, 452] on div "Select Item" at bounding box center [666, 448] width 257 height 29
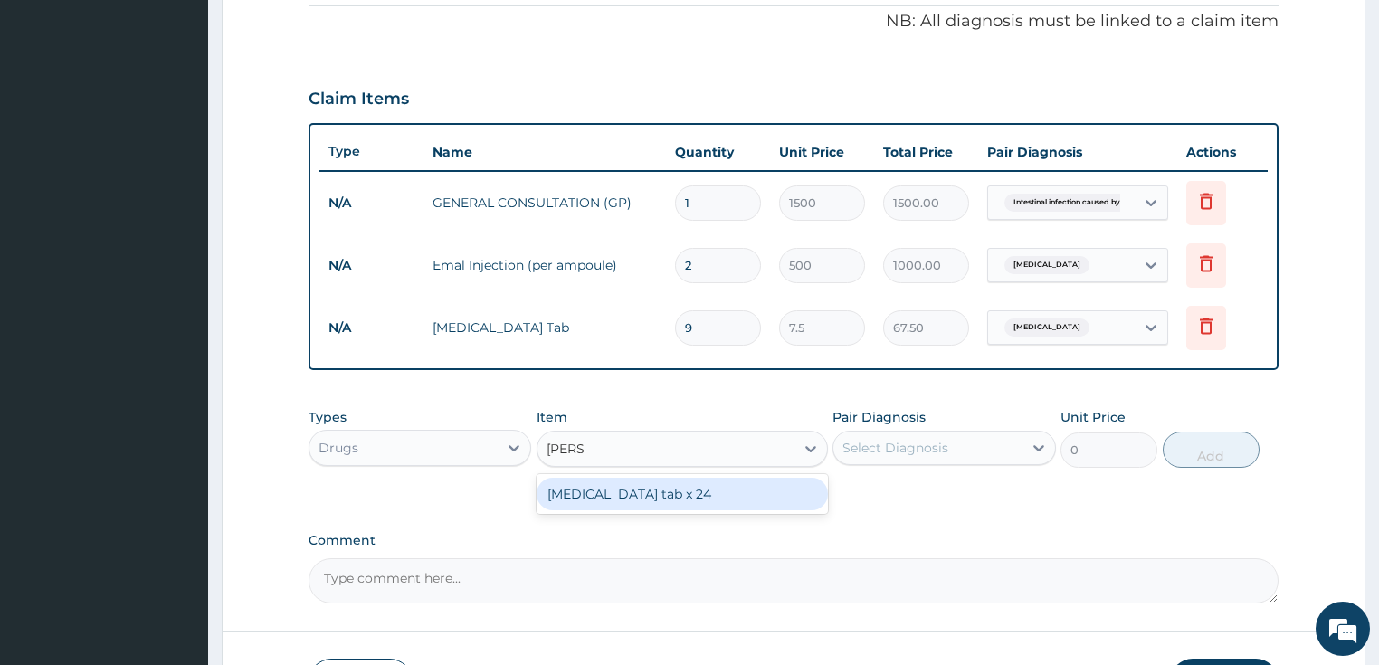
type input "COART"
click at [634, 492] on div "[MEDICAL_DATA] tab x 24" at bounding box center [682, 494] width 291 height 33
type input "32.5"
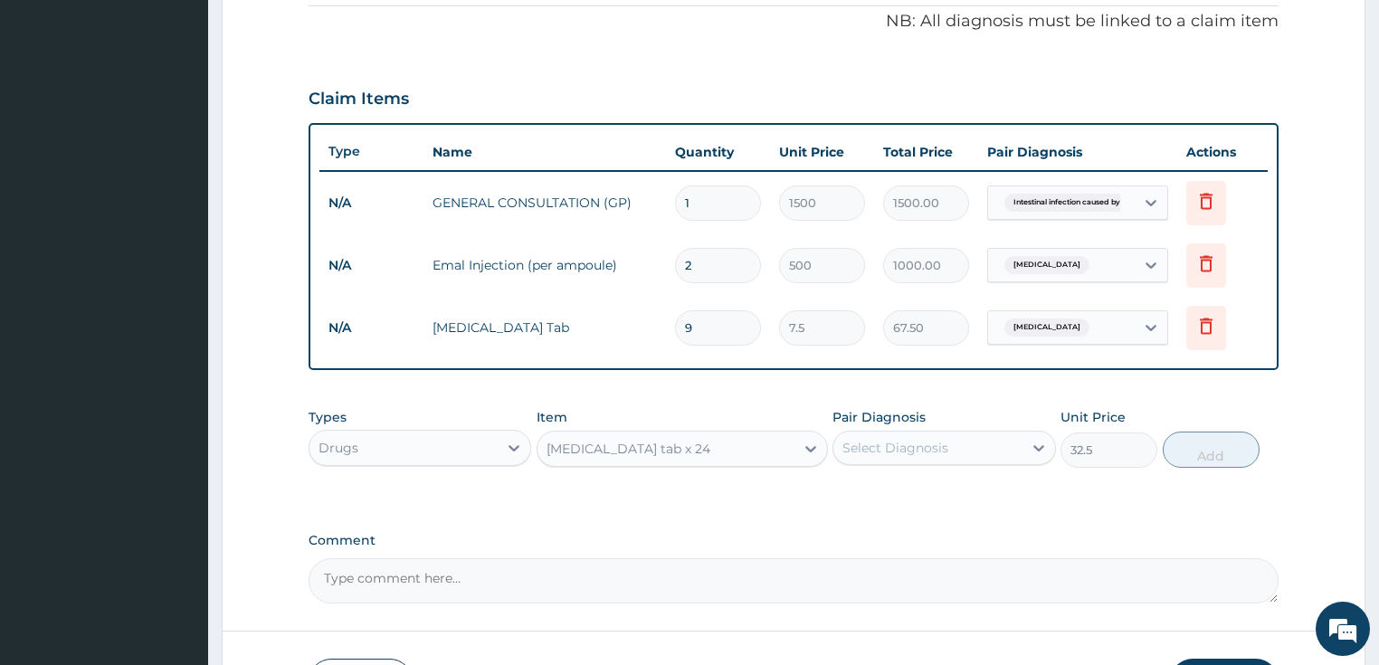
click at [927, 451] on div "Select Diagnosis" at bounding box center [896, 448] width 106 height 18
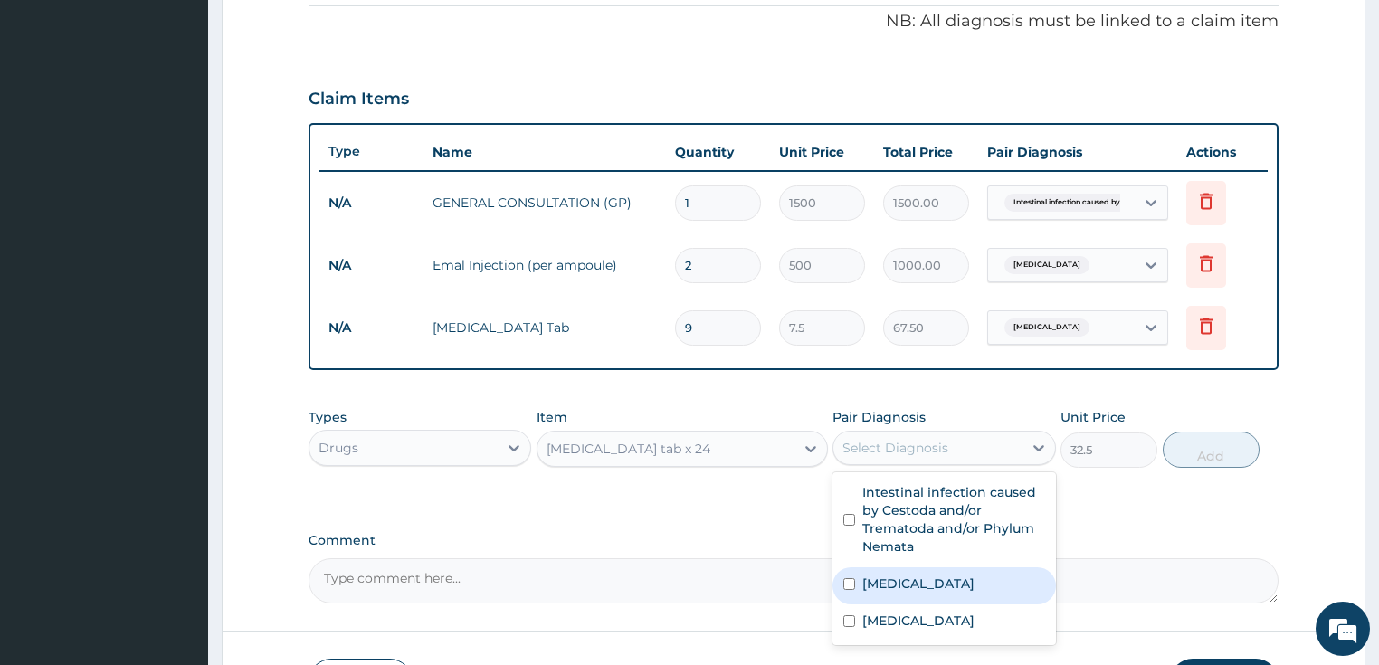
click at [869, 583] on label "[MEDICAL_DATA]" at bounding box center [919, 584] width 112 height 18
checkbox input "true"
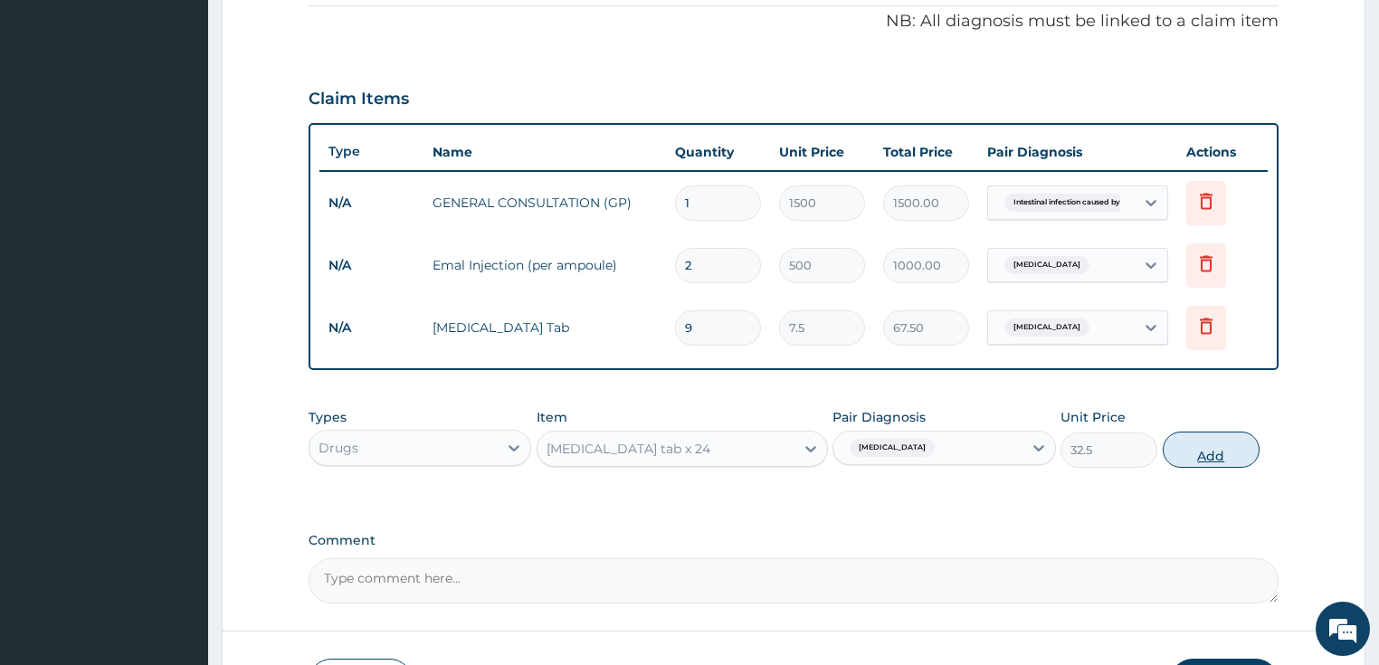
click at [1231, 445] on button "Add" at bounding box center [1211, 450] width 97 height 36
type input "0"
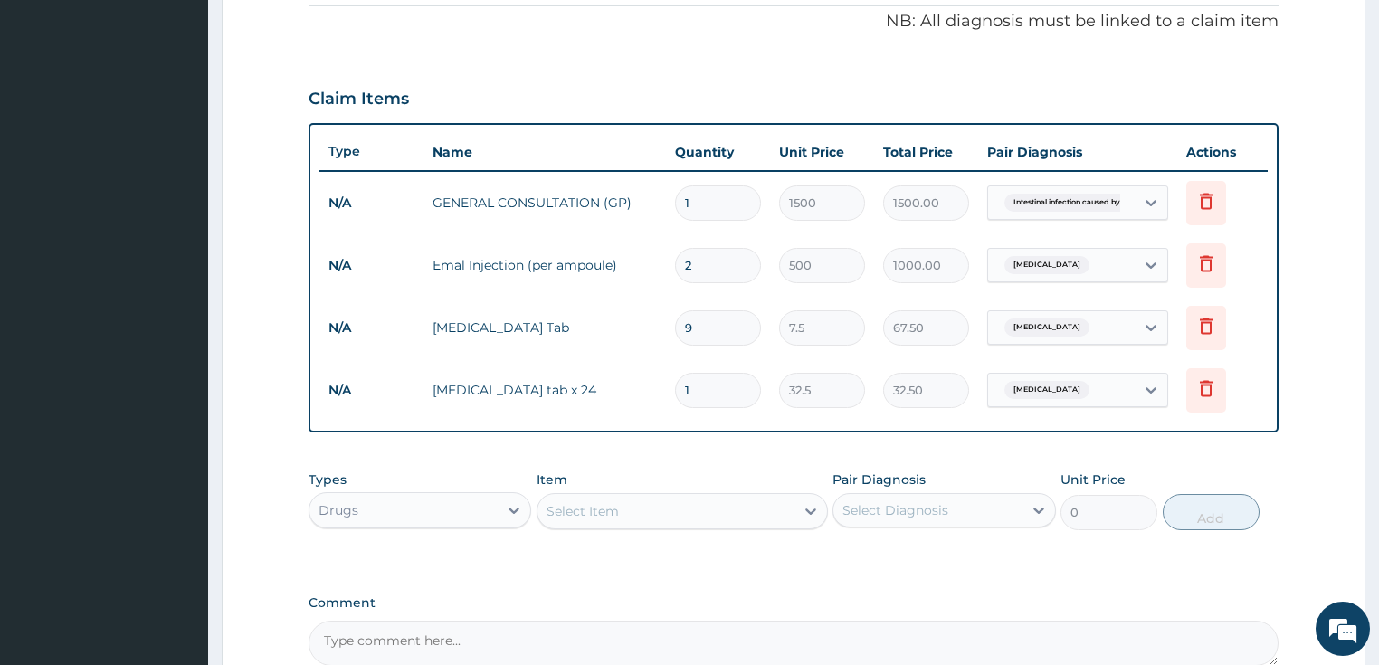
type input "0.00"
type input "1"
type input "32.50"
type input "18"
type input "585.00"
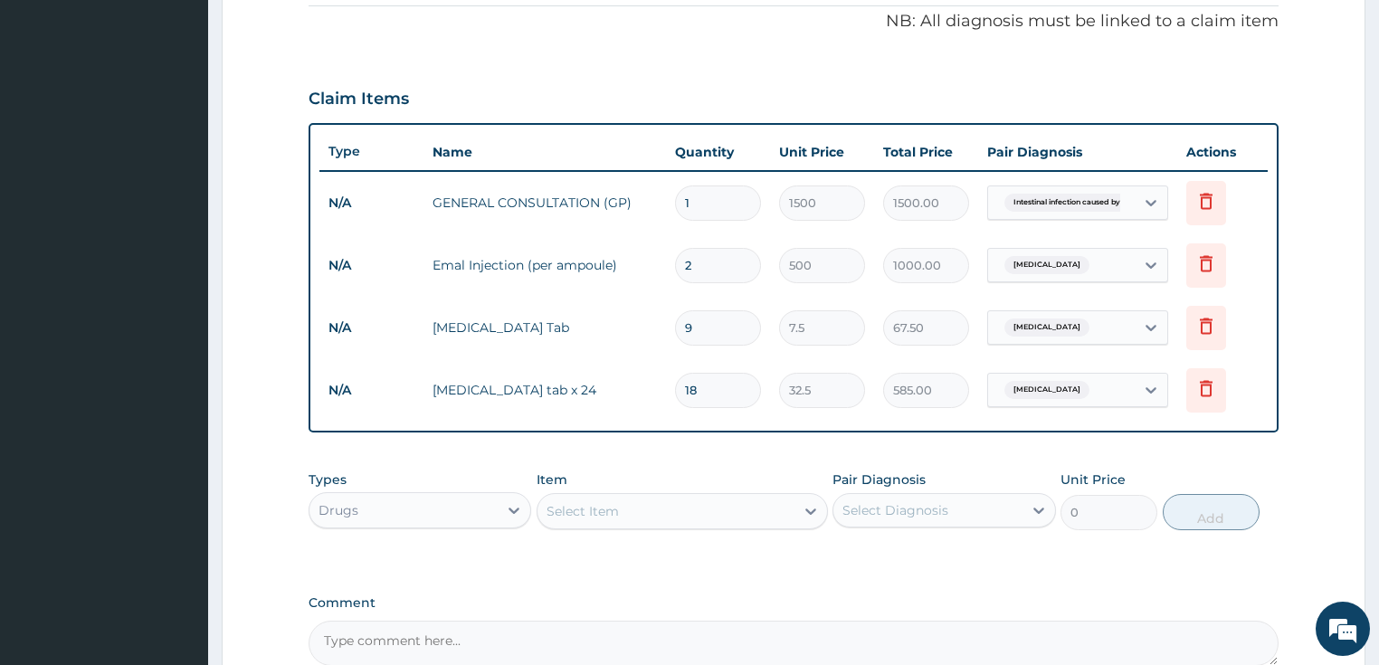
type input "18"
click at [659, 510] on div "Select Item" at bounding box center [666, 511] width 257 height 29
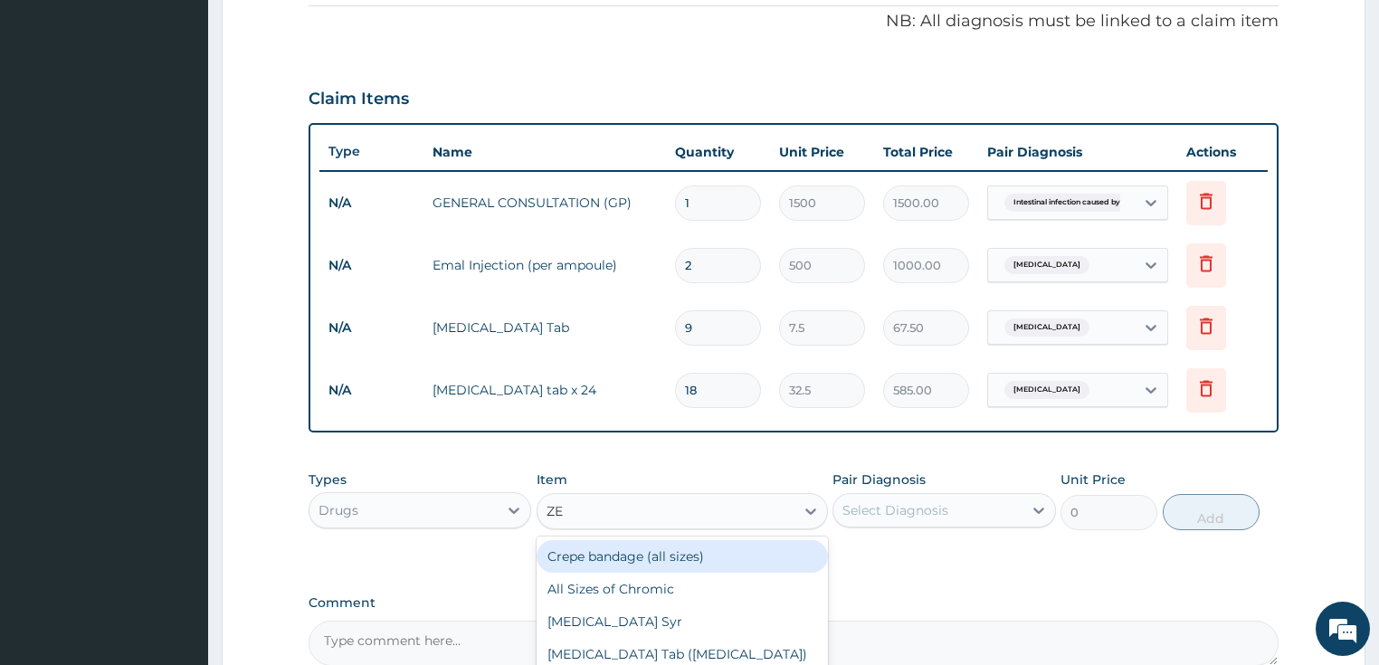
type input "[DEMOGRAPHIC_DATA]"
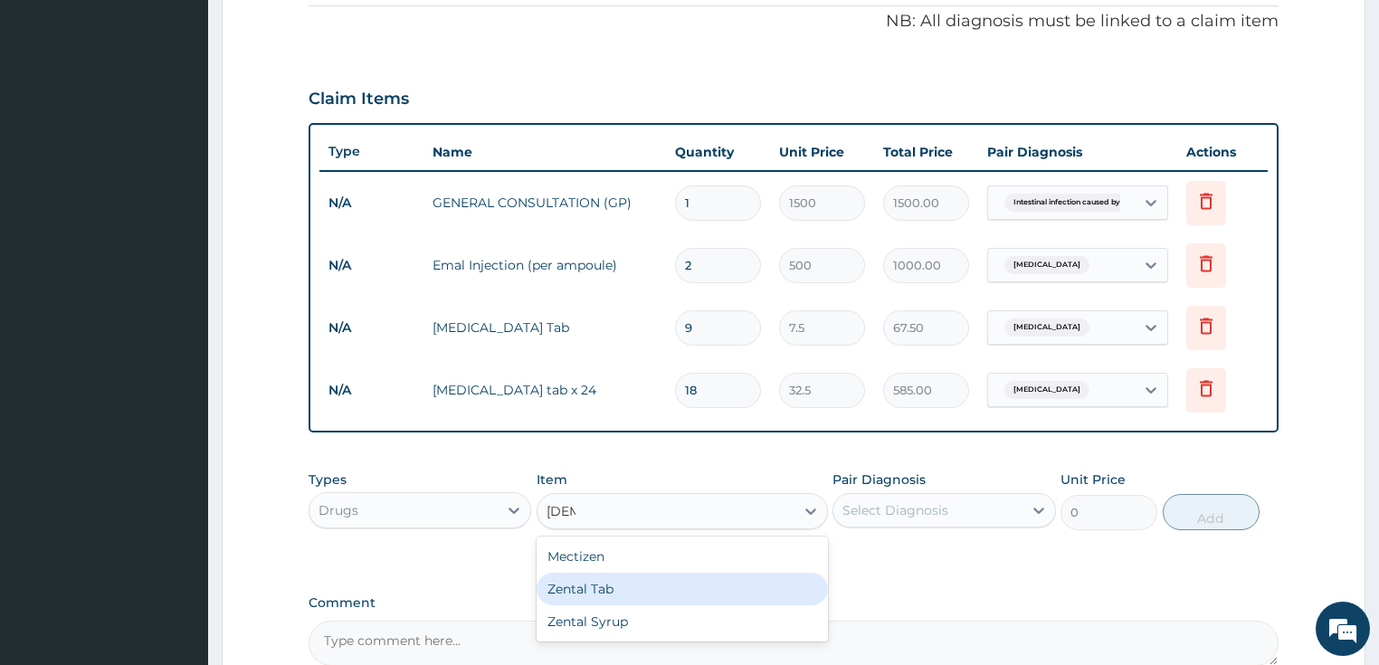
click at [594, 580] on div "Zental Tab" at bounding box center [682, 589] width 291 height 33
type input "110"
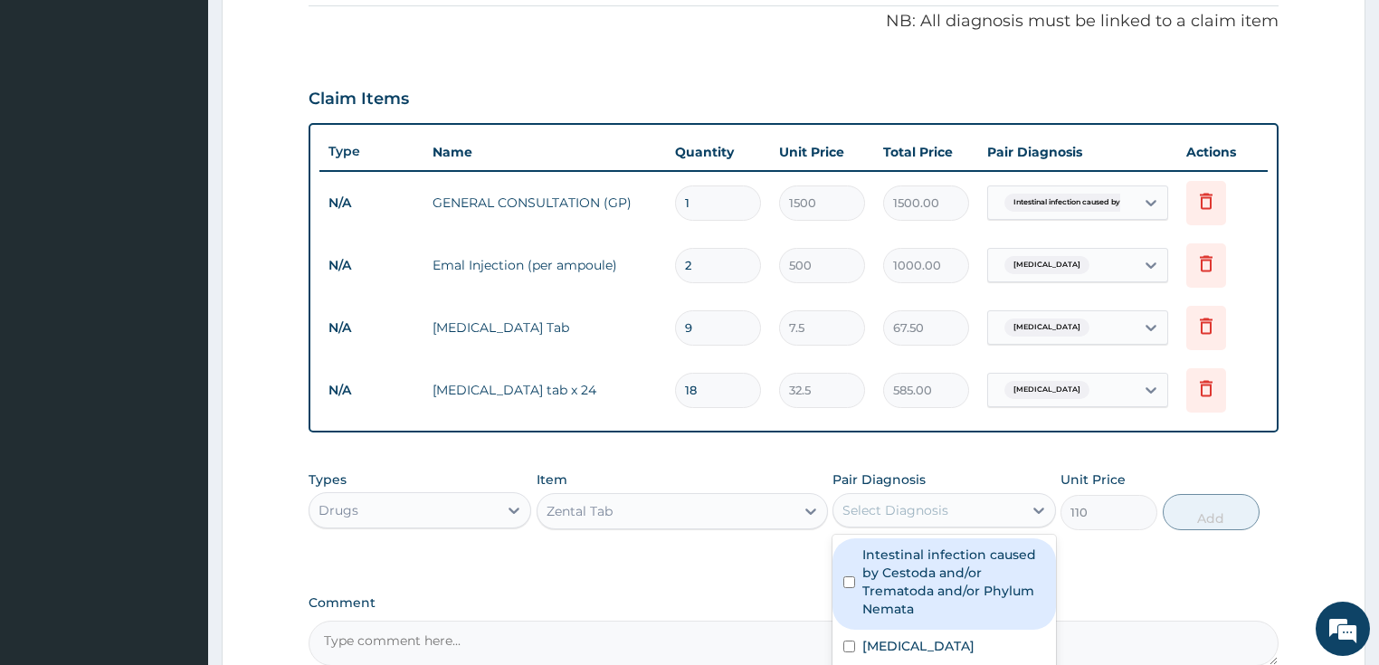
click at [957, 514] on div "Select Diagnosis" at bounding box center [928, 510] width 189 height 29
click at [883, 593] on label "Intestinal infection caused by Cestoda and/or Trematoda and/or Phylum Nemata" at bounding box center [954, 582] width 183 height 72
checkbox input "true"
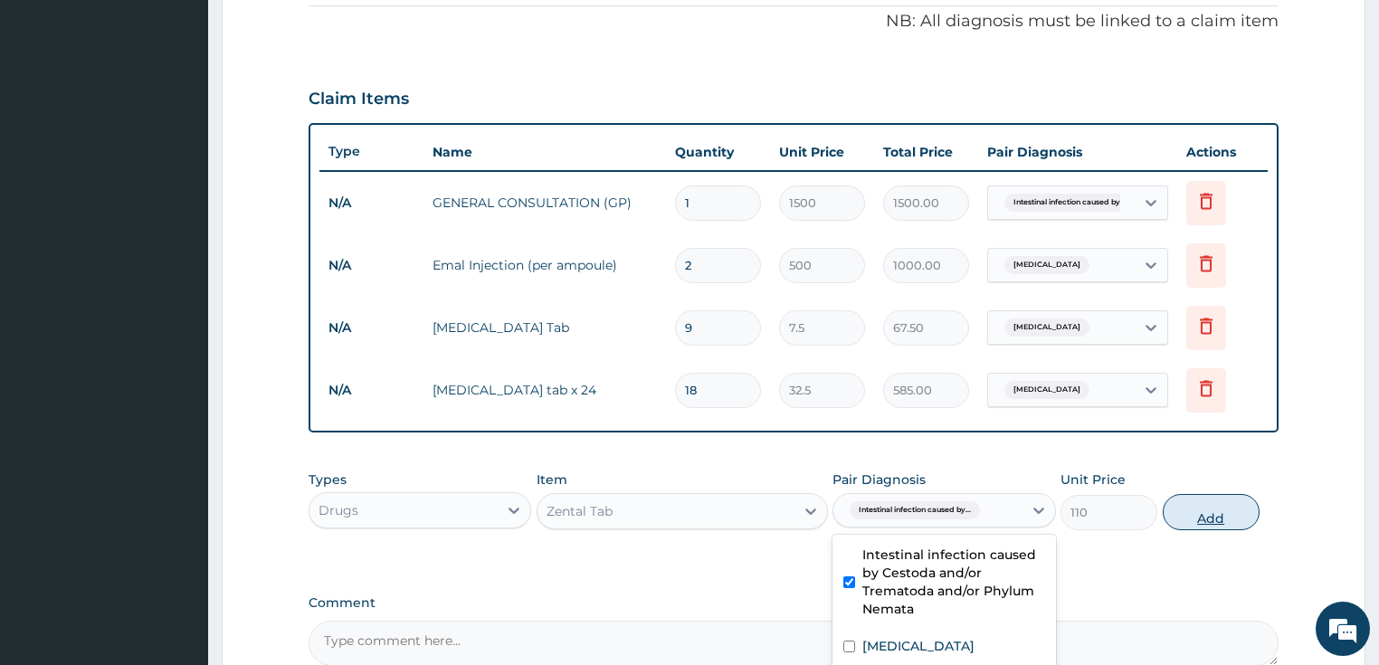
click at [1202, 509] on button "Add" at bounding box center [1211, 512] width 97 height 36
type input "0"
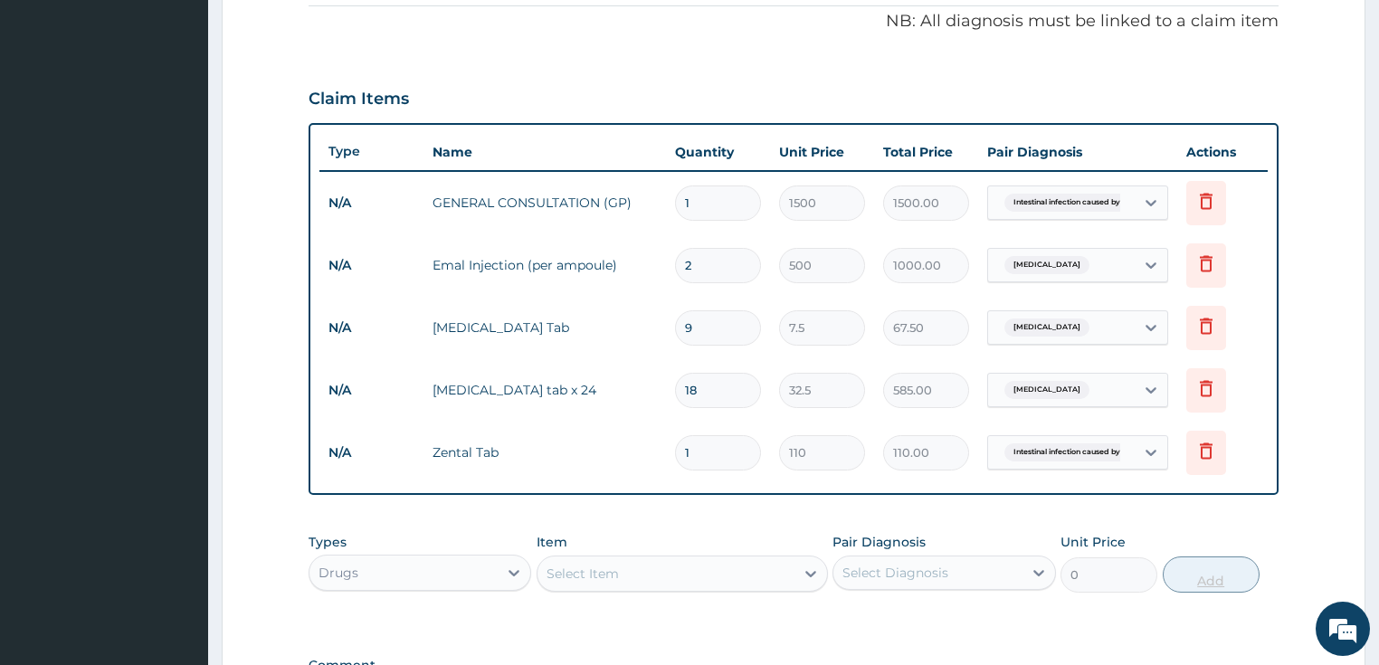
type input "0.00"
type input "2"
type input "220.00"
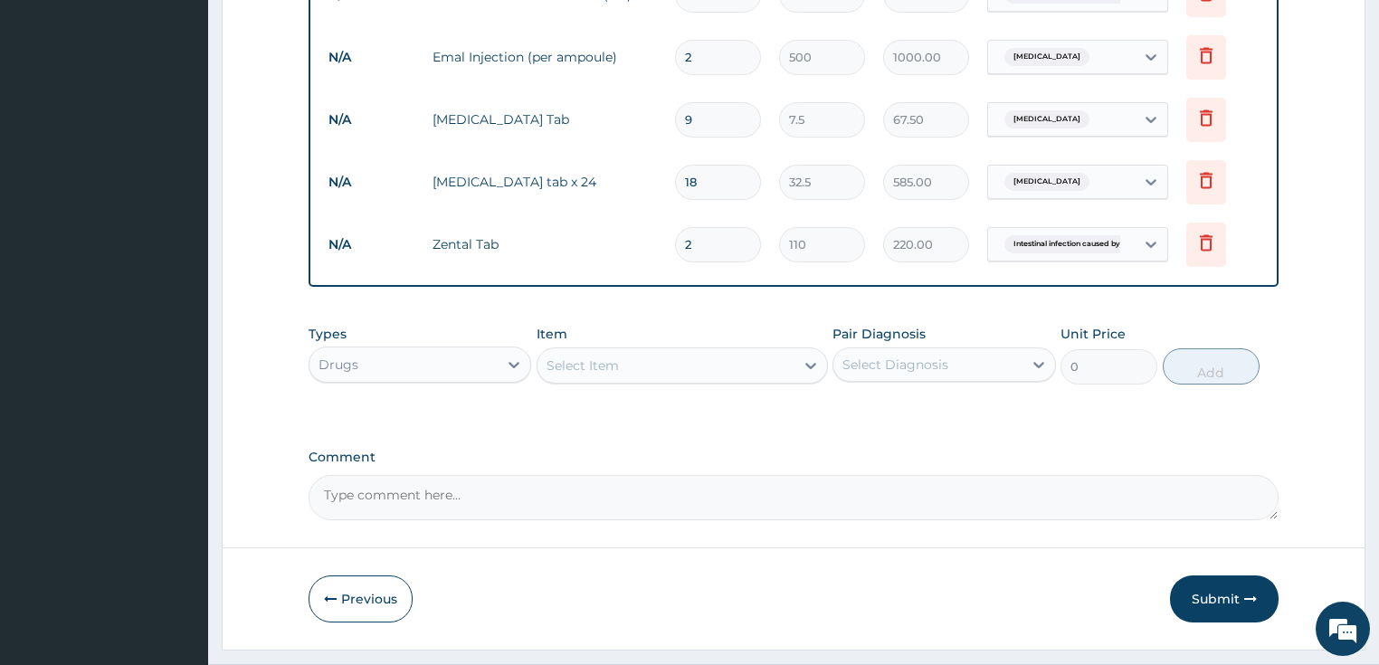
scroll to position [800, 0]
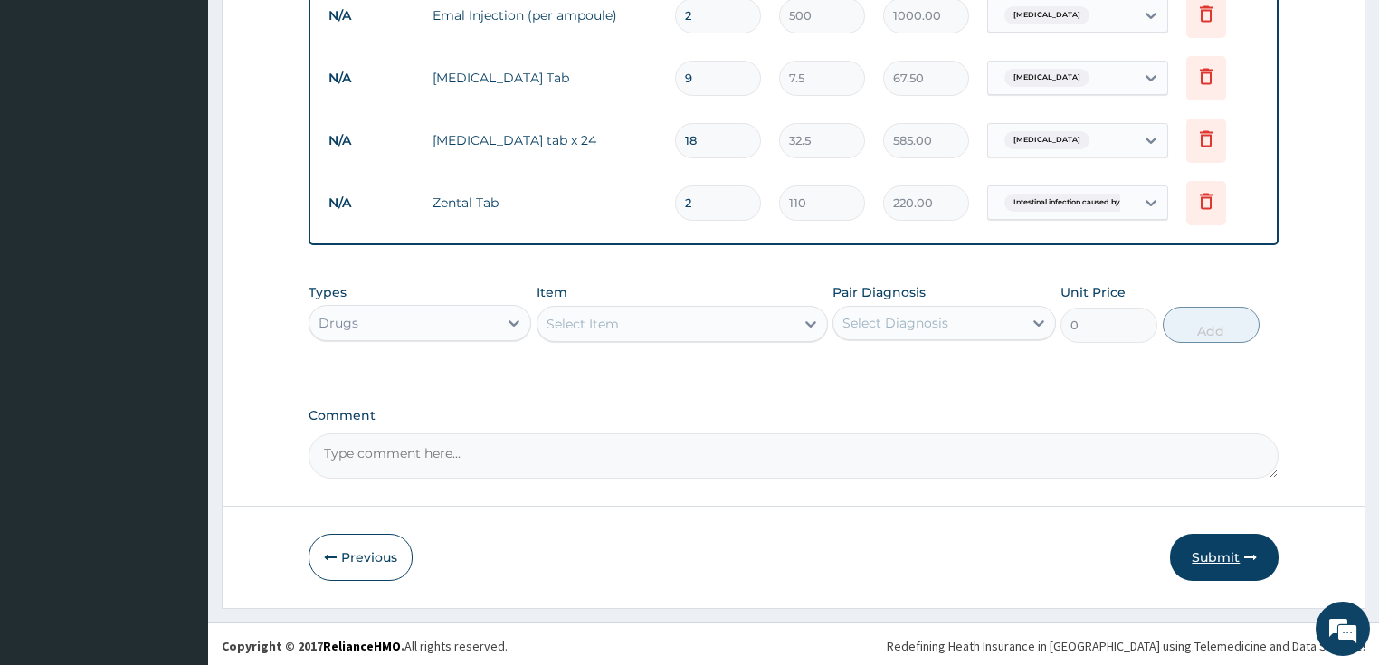
type input "2"
click at [1202, 547] on button "Submit" at bounding box center [1224, 557] width 109 height 47
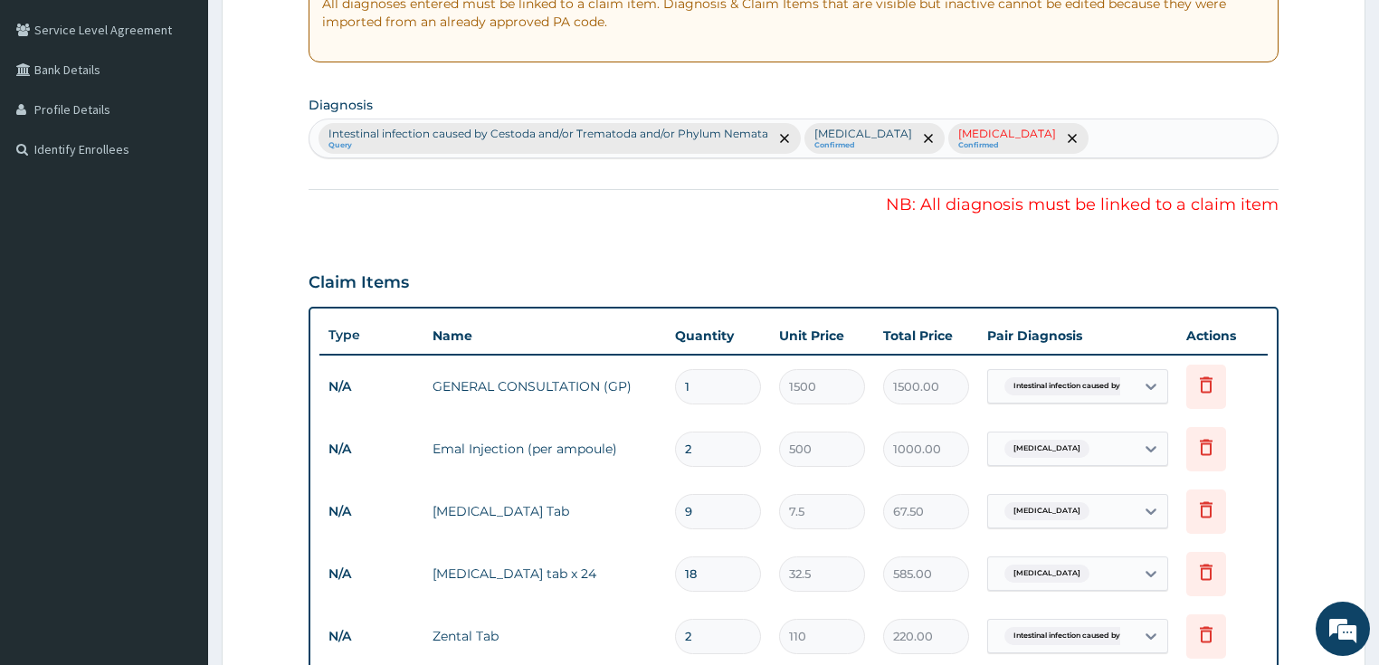
scroll to position [350, 0]
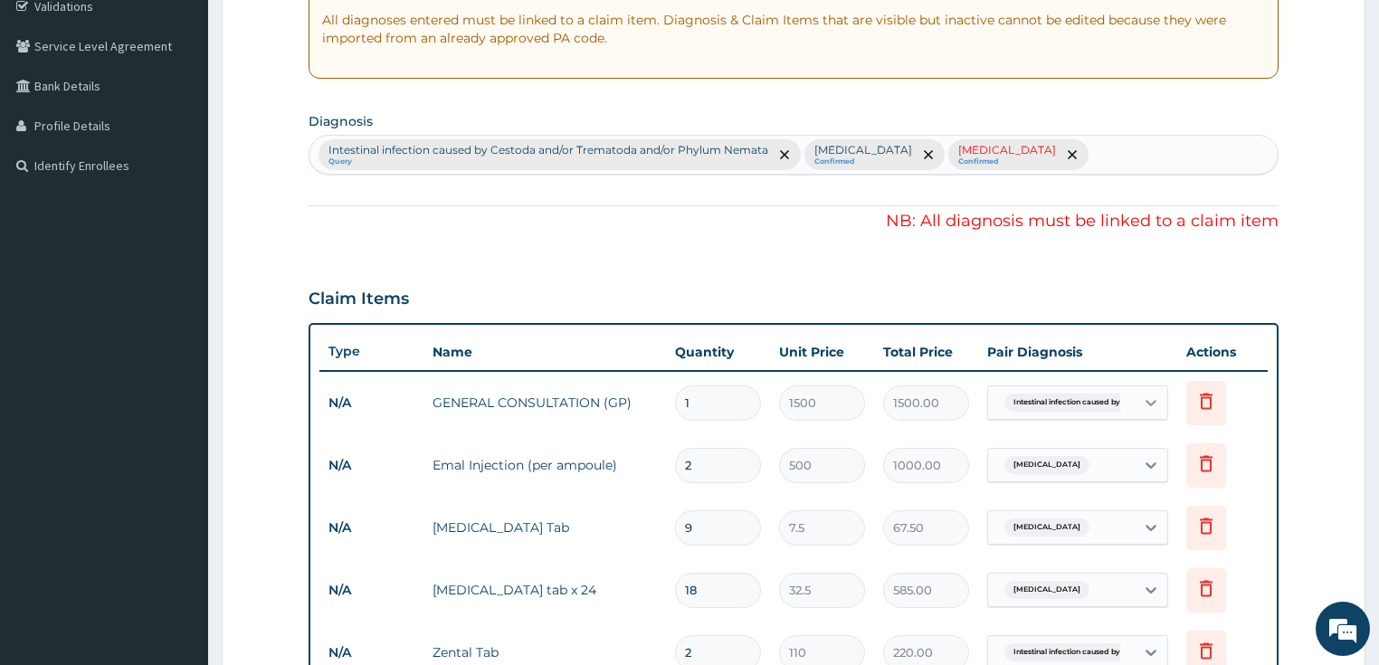
click at [1151, 405] on icon at bounding box center [1151, 403] width 18 height 18
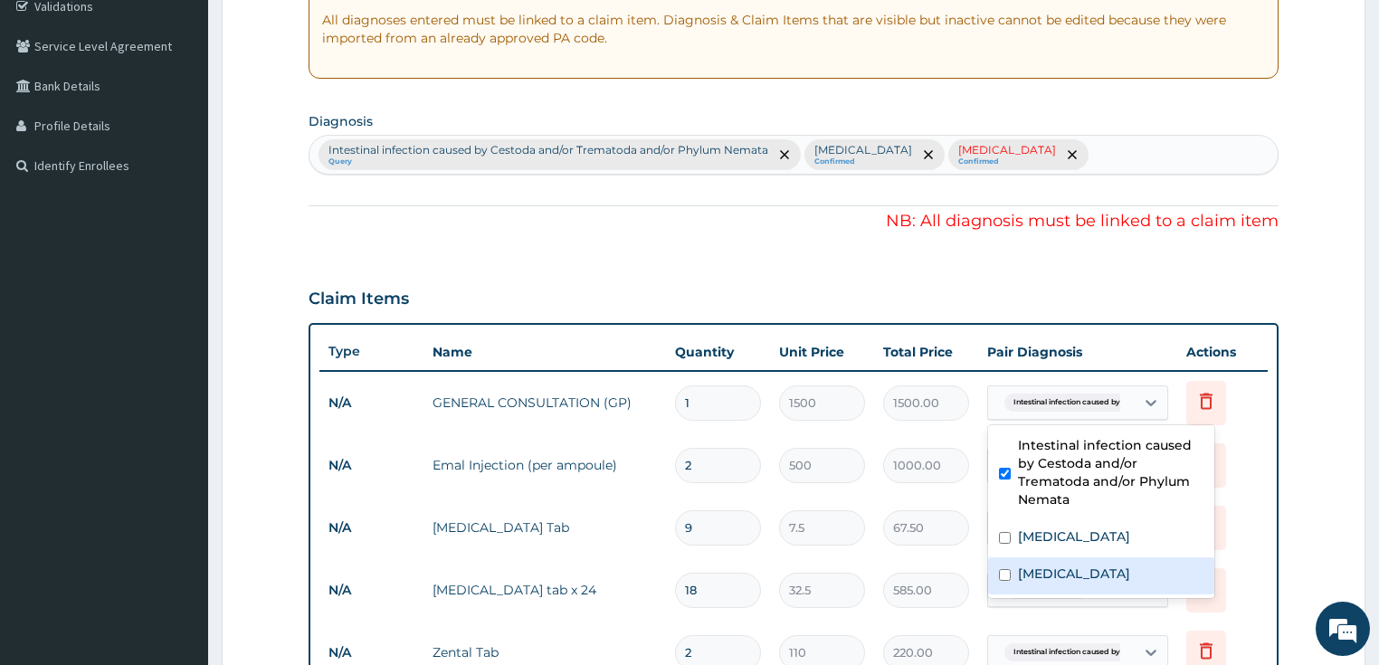
click at [1027, 579] on label "[MEDICAL_DATA]" at bounding box center [1074, 574] width 112 height 18
checkbox input "true"
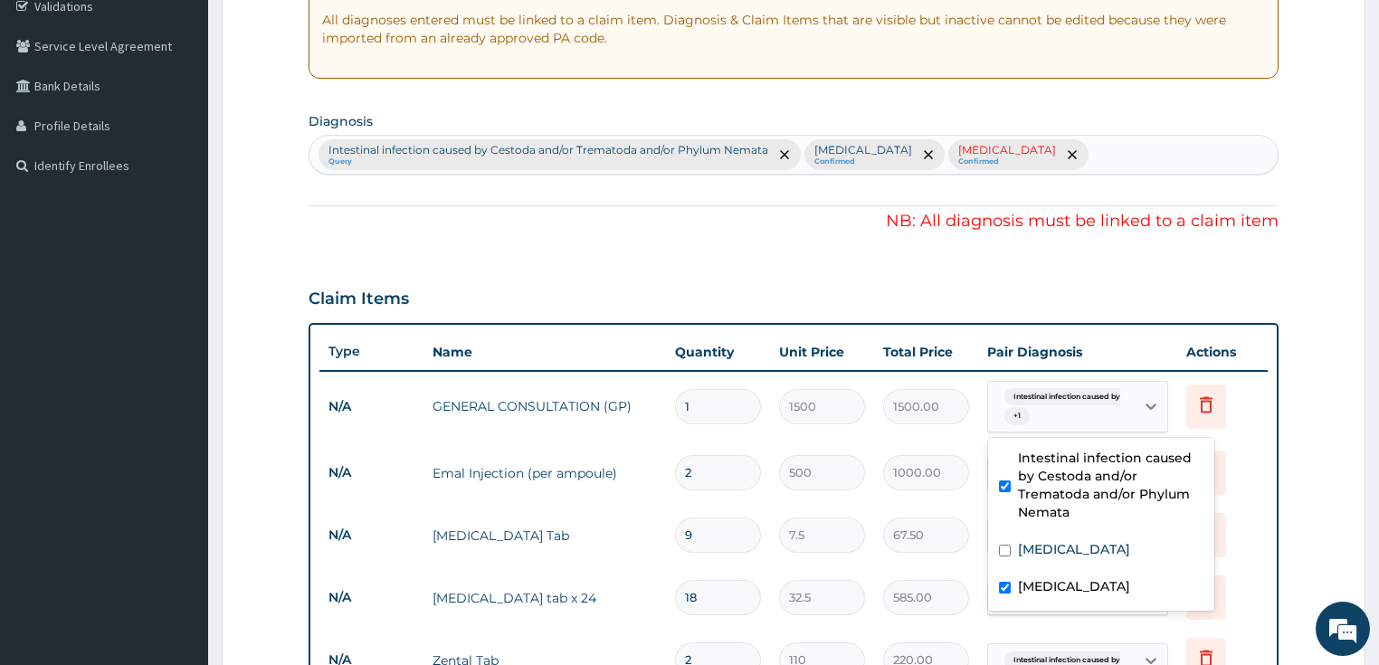
click at [1338, 385] on form "Step 2 of 2 PA Code / Prescription Code Enter Code(Secondary Care Only) Encount…" at bounding box center [794, 406] width 1144 height 1321
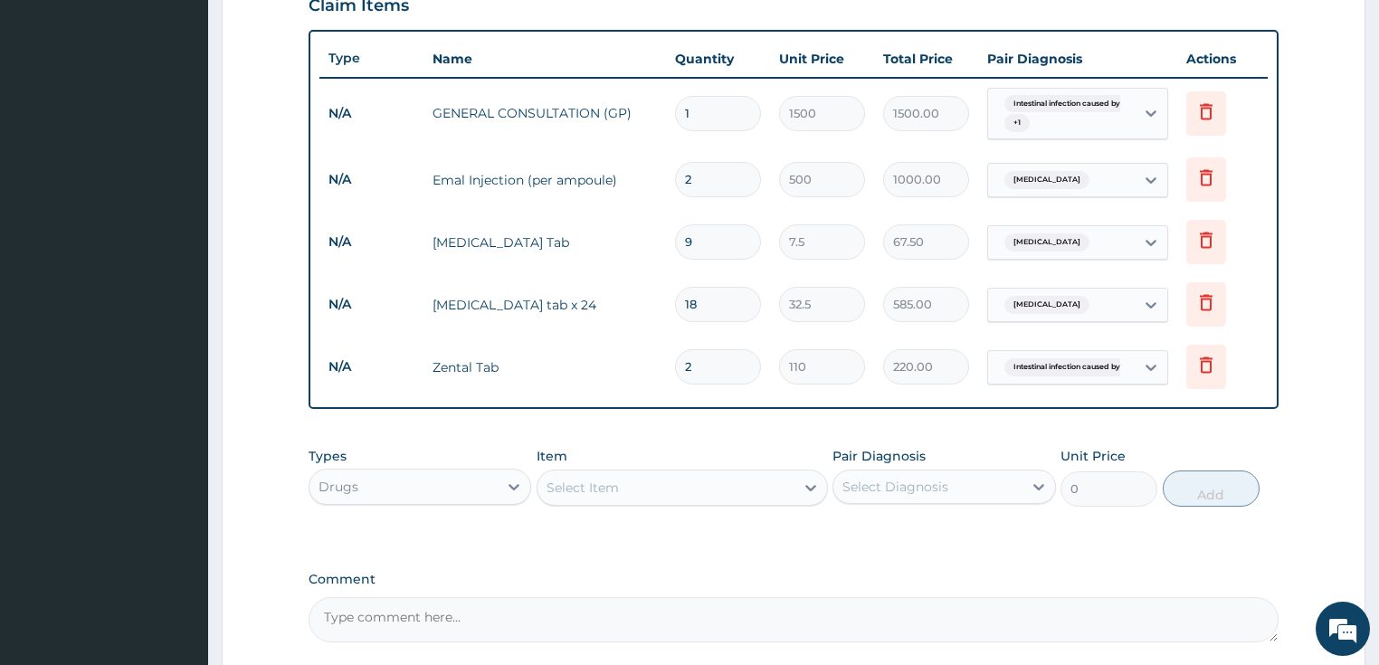
scroll to position [764, 0]
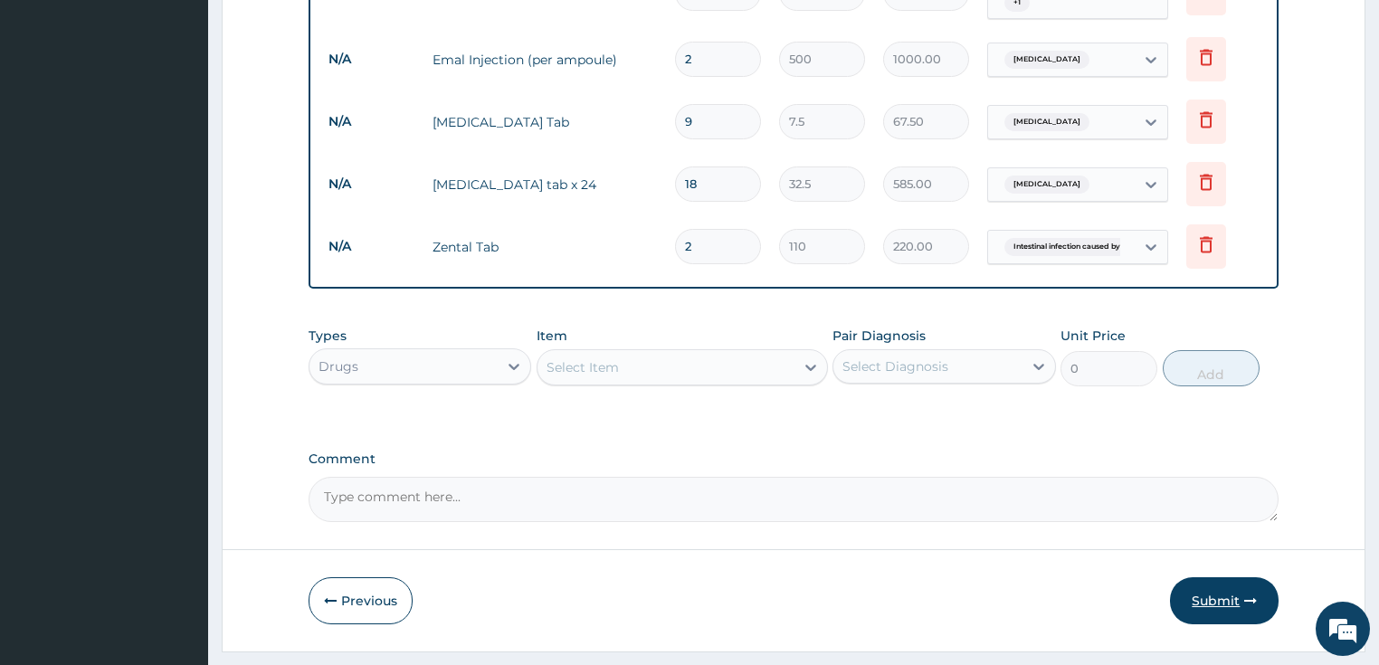
click at [1207, 599] on button "Submit" at bounding box center [1224, 600] width 109 height 47
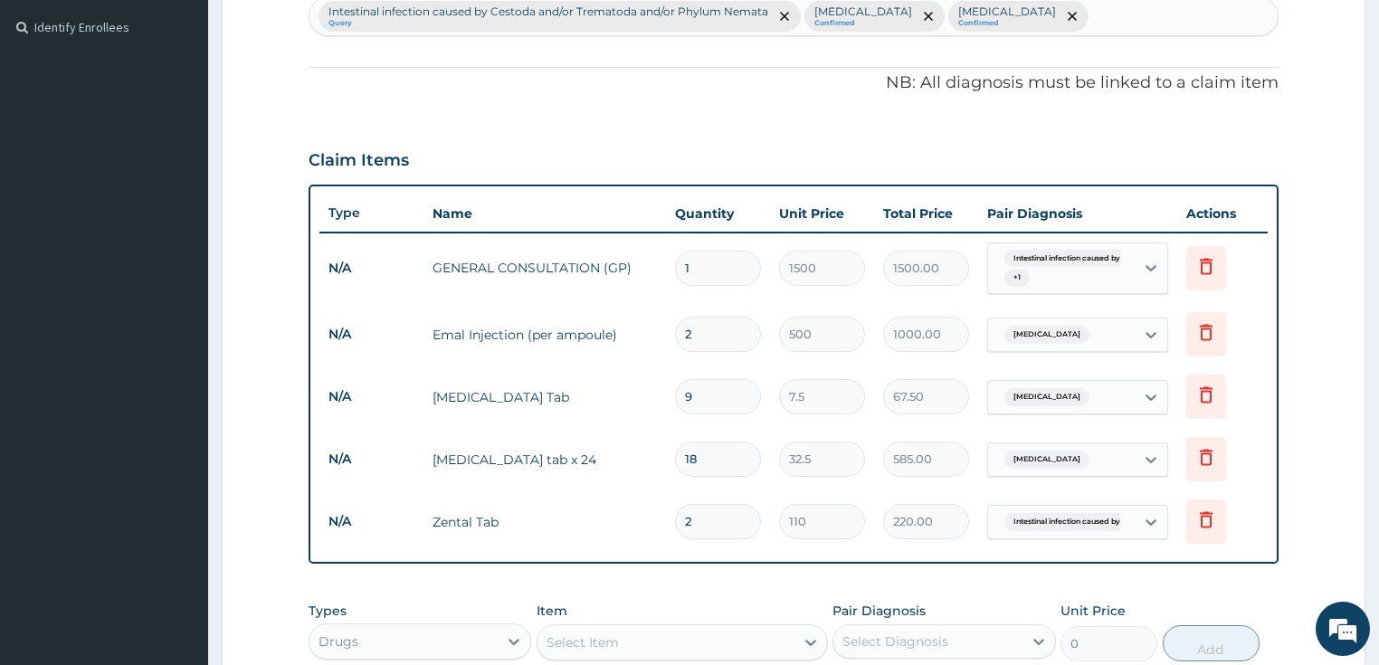
scroll to position [485, 0]
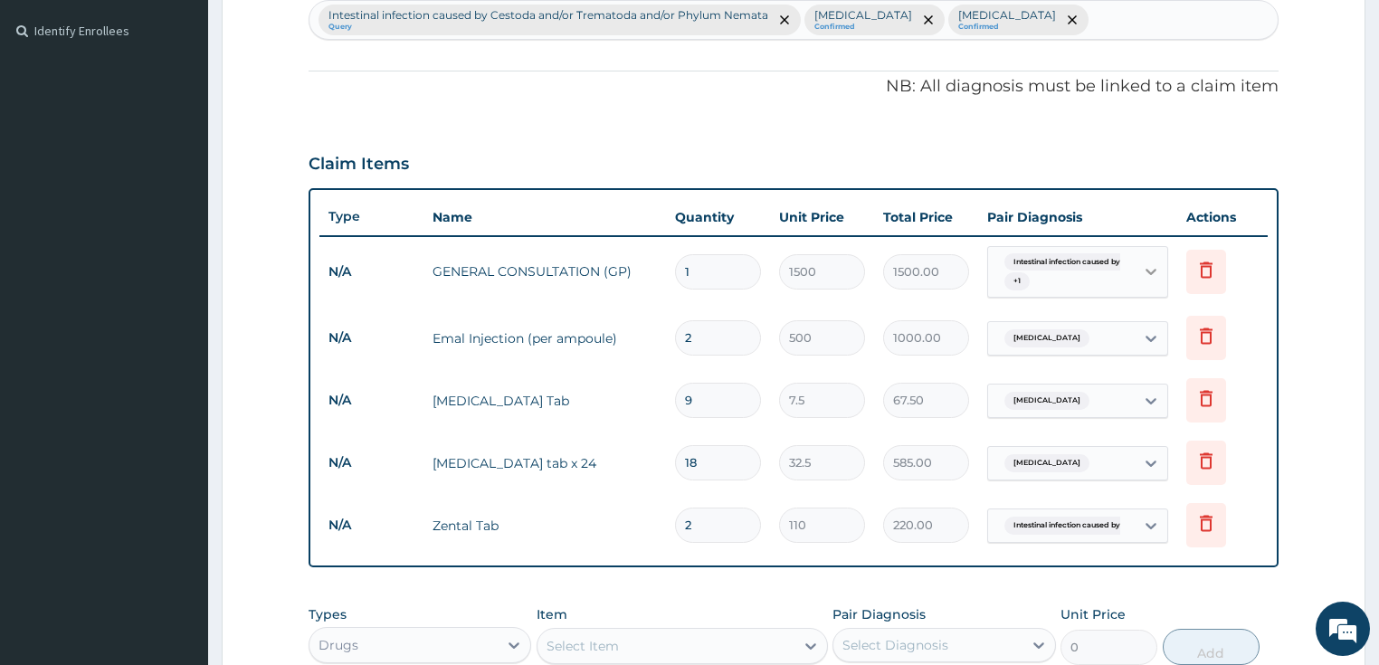
click at [1146, 268] on icon at bounding box center [1151, 271] width 18 height 18
click at [1309, 301] on form "Step 2 of 2 PA Code / Prescription Code Enter Code(Secondary Care Only) Encount…" at bounding box center [794, 271] width 1144 height 1321
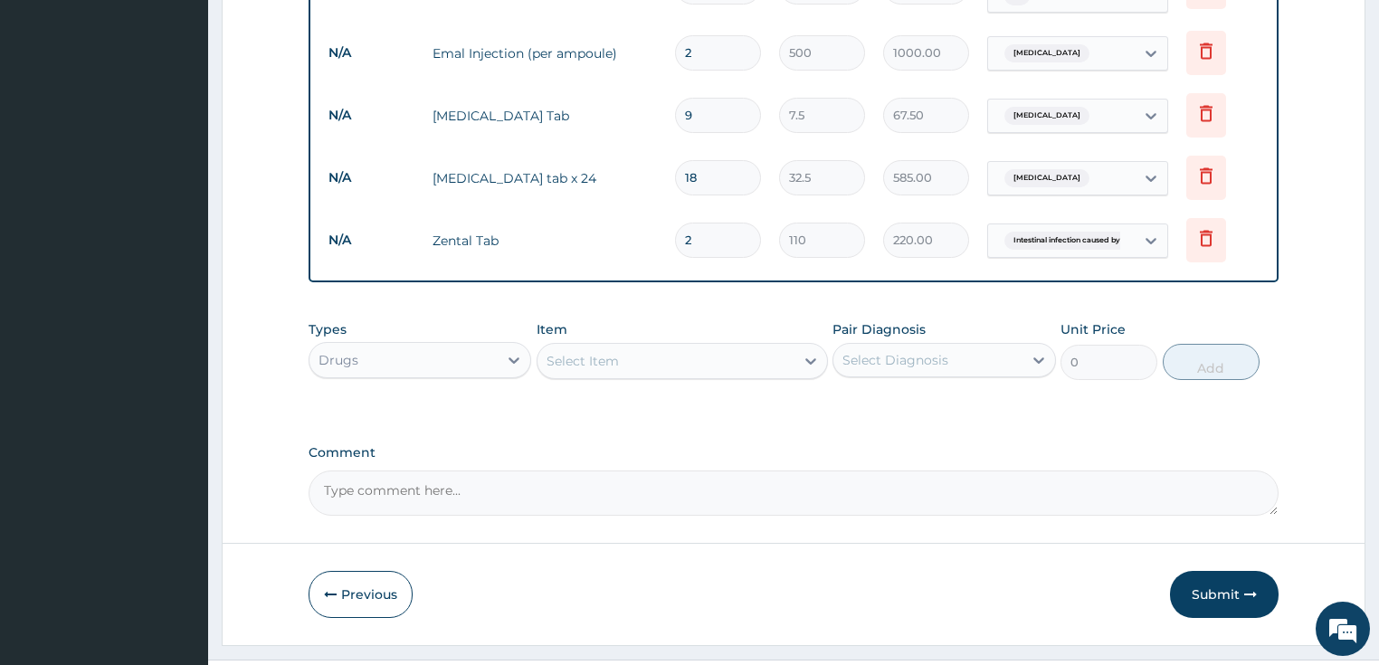
scroll to position [807, 0]
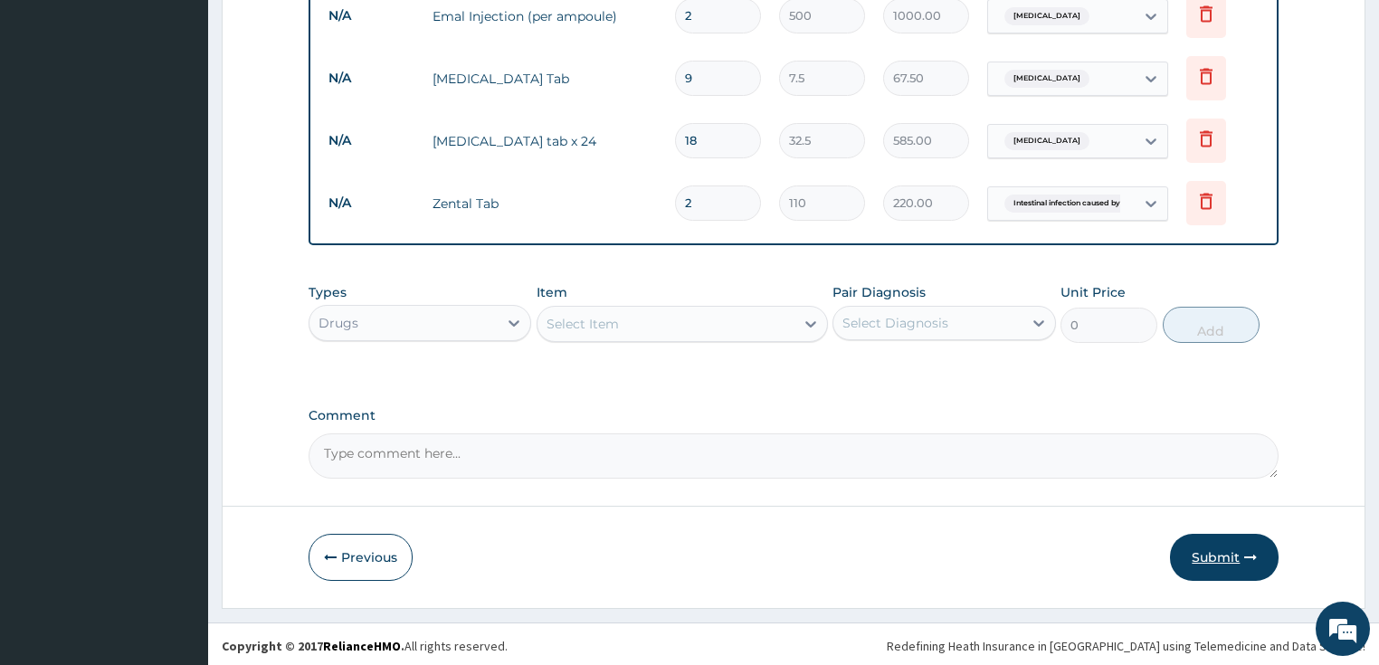
click at [1215, 553] on button "Submit" at bounding box center [1224, 557] width 109 height 47
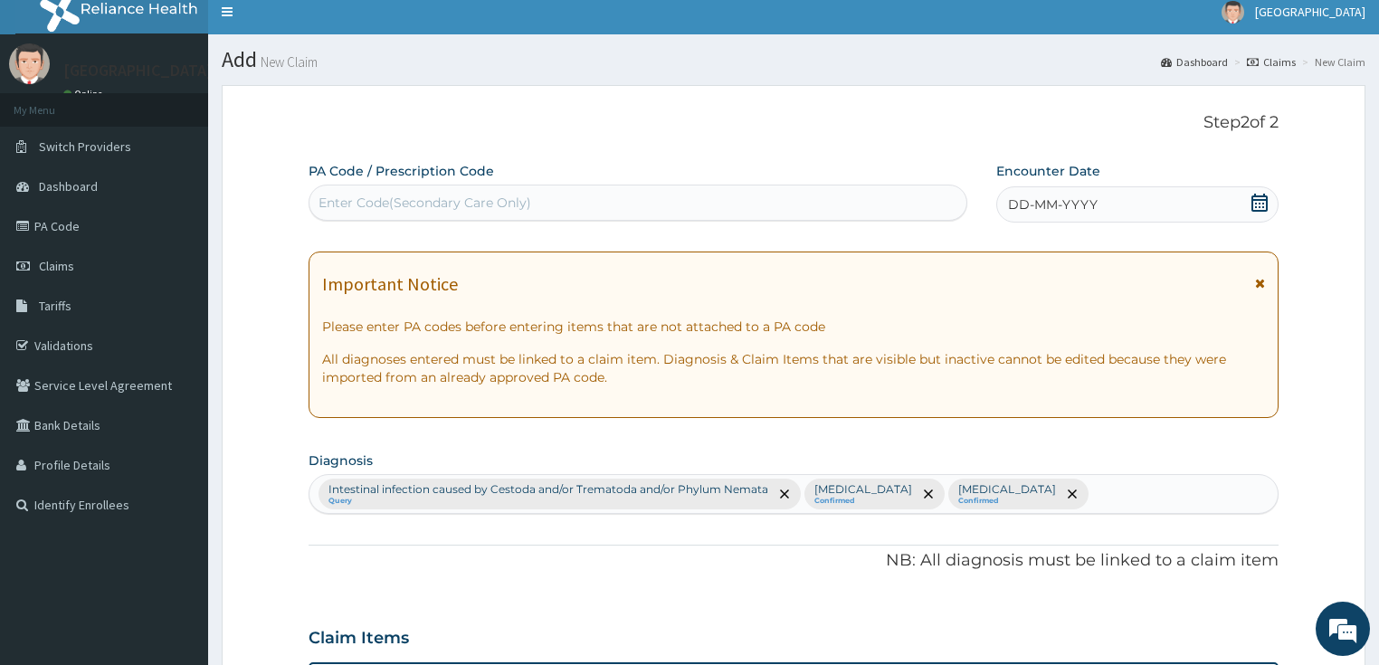
scroll to position [8, 0]
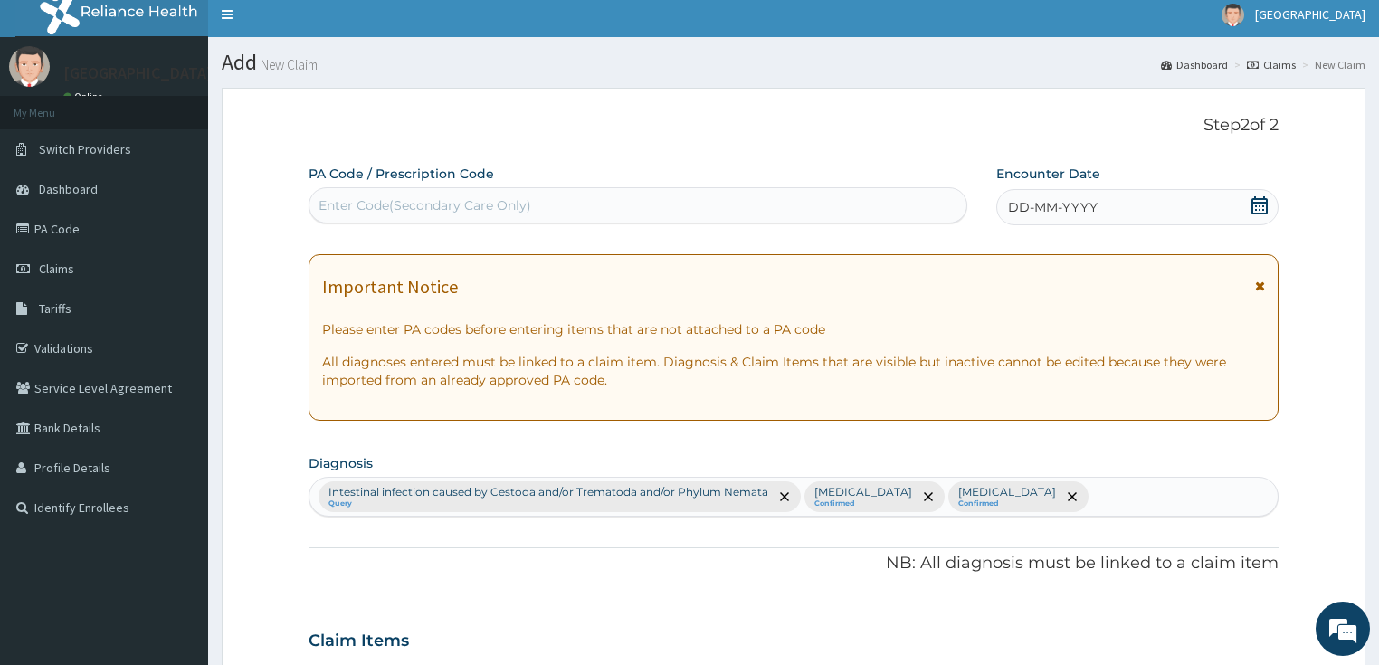
click at [1264, 203] on icon at bounding box center [1260, 205] width 18 height 18
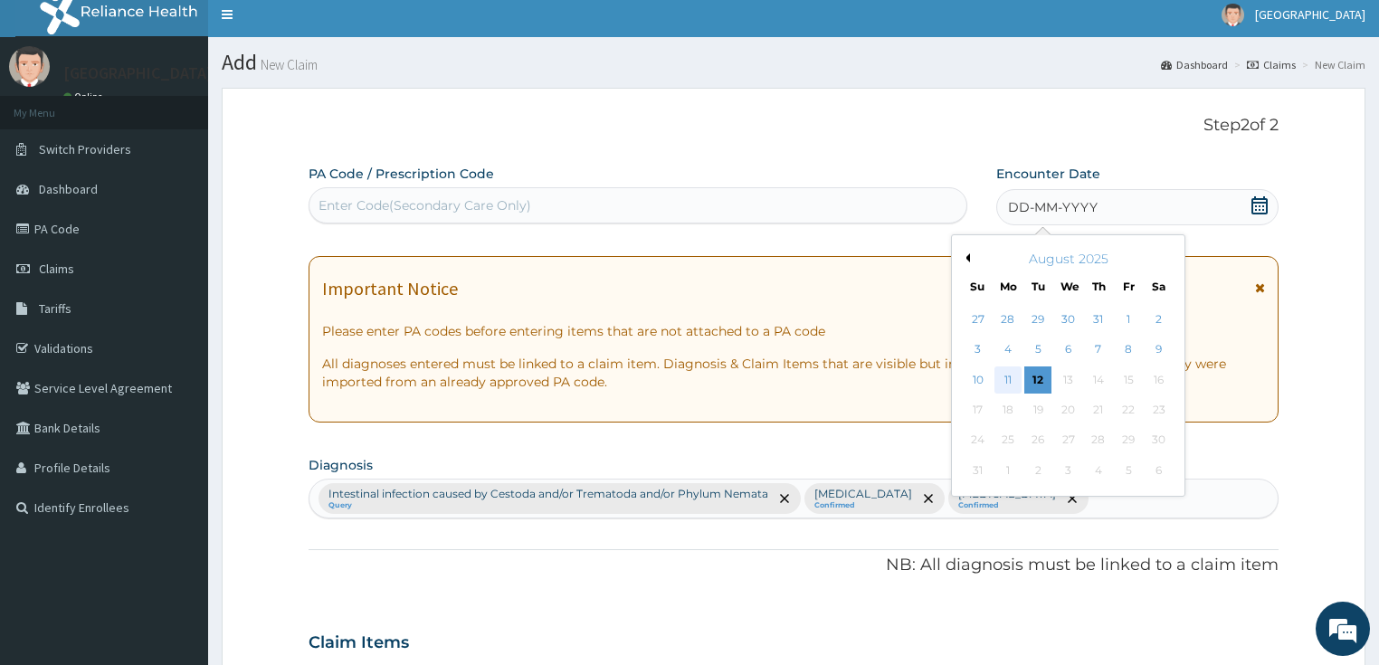
click at [1007, 384] on div "11" at bounding box center [1008, 380] width 27 height 27
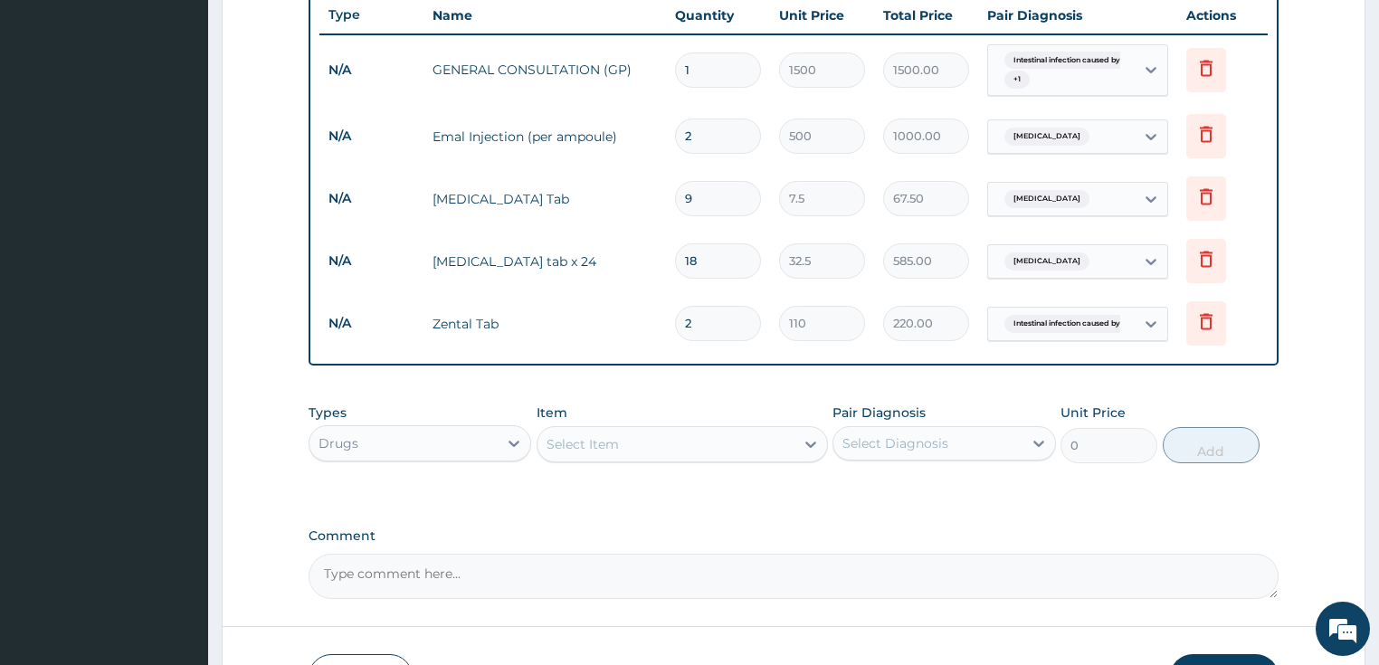
scroll to position [807, 0]
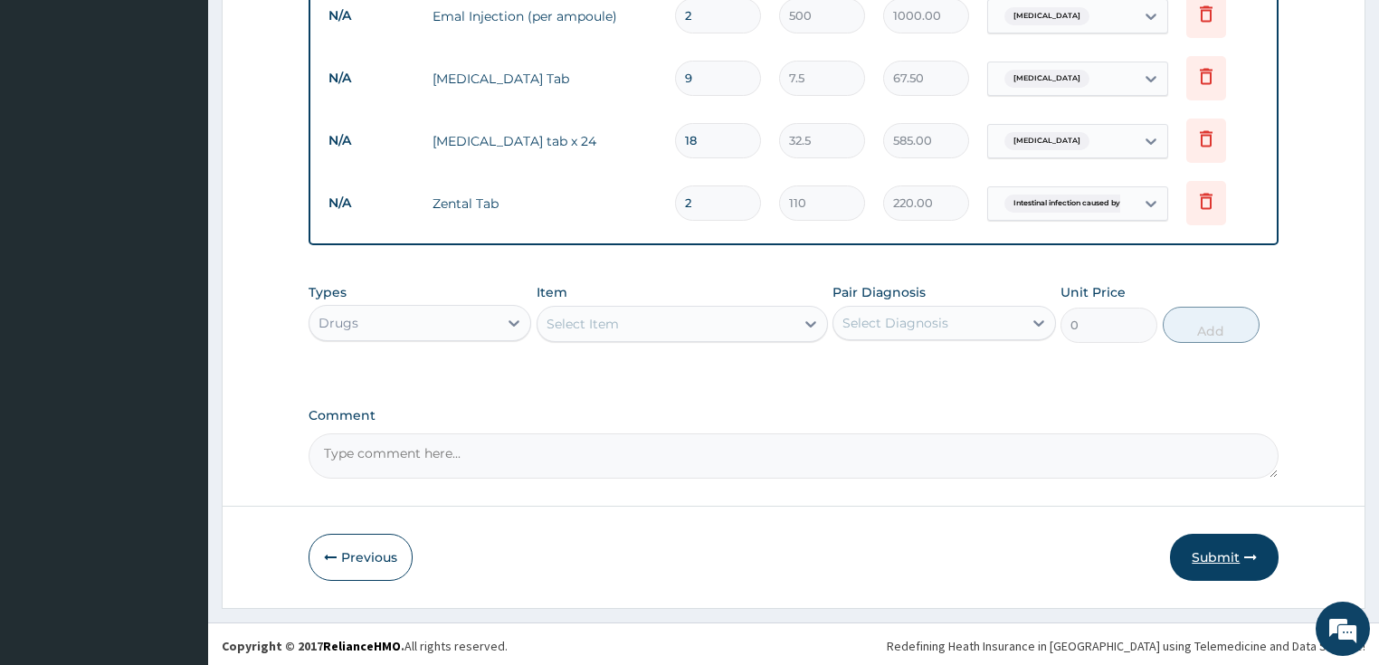
click at [1208, 552] on button "Submit" at bounding box center [1224, 557] width 109 height 47
